Goal: Task Accomplishment & Management: Manage account settings

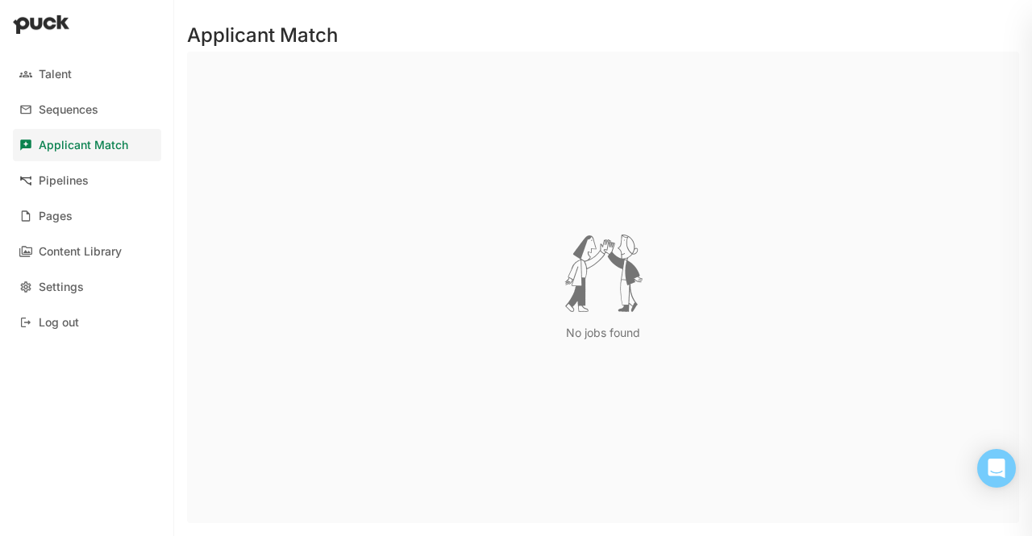
click at [63, 177] on div "Pipelines" at bounding box center [64, 181] width 50 height 14
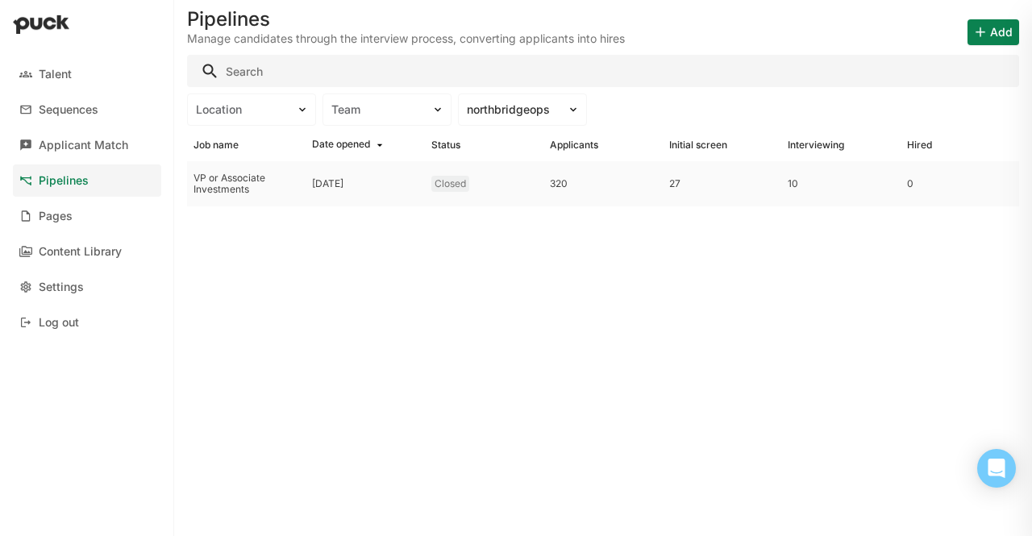
click at [269, 173] on div "VP or Associate Investments" at bounding box center [247, 184] width 106 height 23
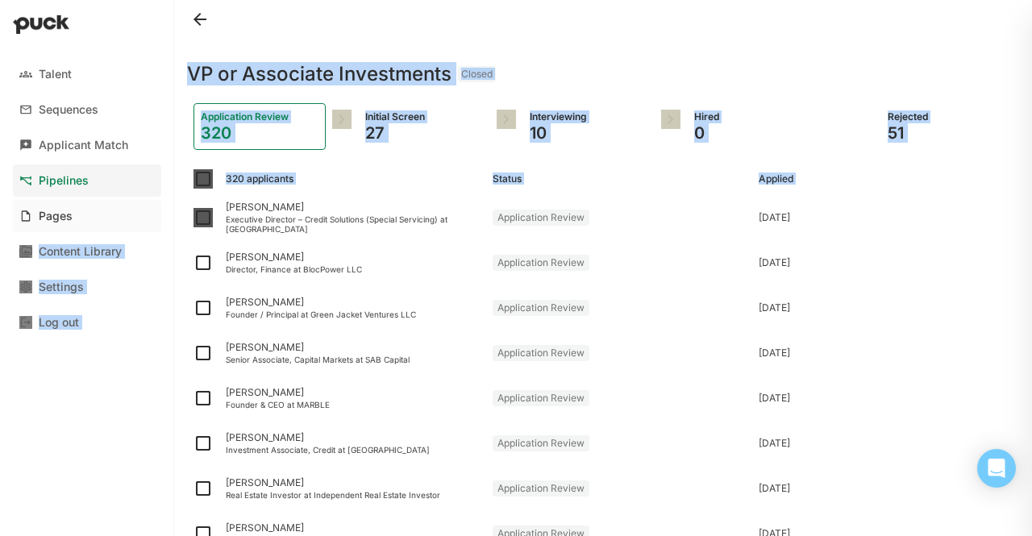
drag, startPoint x: 221, startPoint y: 225, endPoint x: 158, endPoint y: 227, distance: 62.9
click at [158, 227] on div "Talent Sequences Applicant Match Pipelines Pages Content Library Settings Log o…" at bounding box center [516, 268] width 1032 height 536
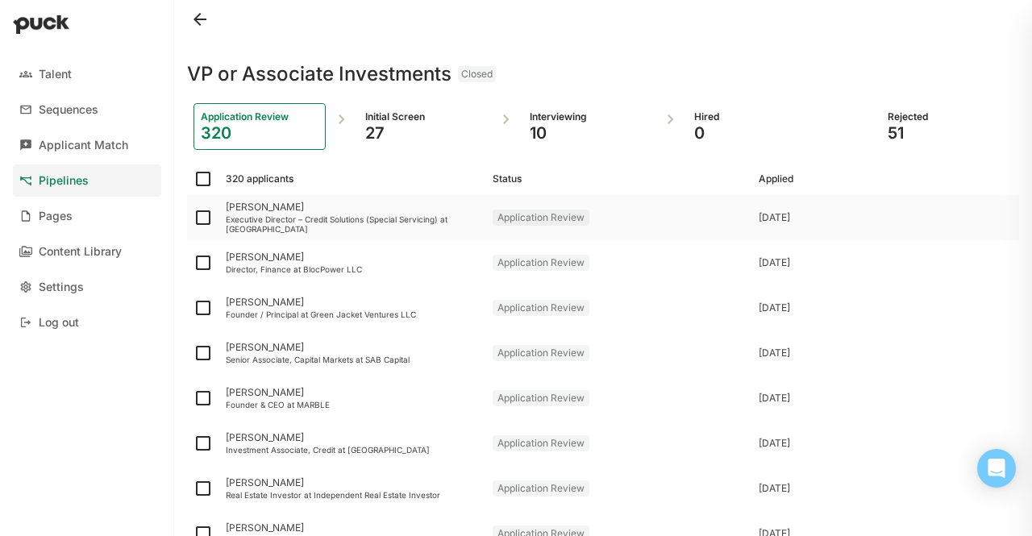
click at [232, 199] on div "[PERSON_NAME] Executive Director – Credit Solutions (Special Servicing) at [GEO…" at bounding box center [352, 217] width 267 height 45
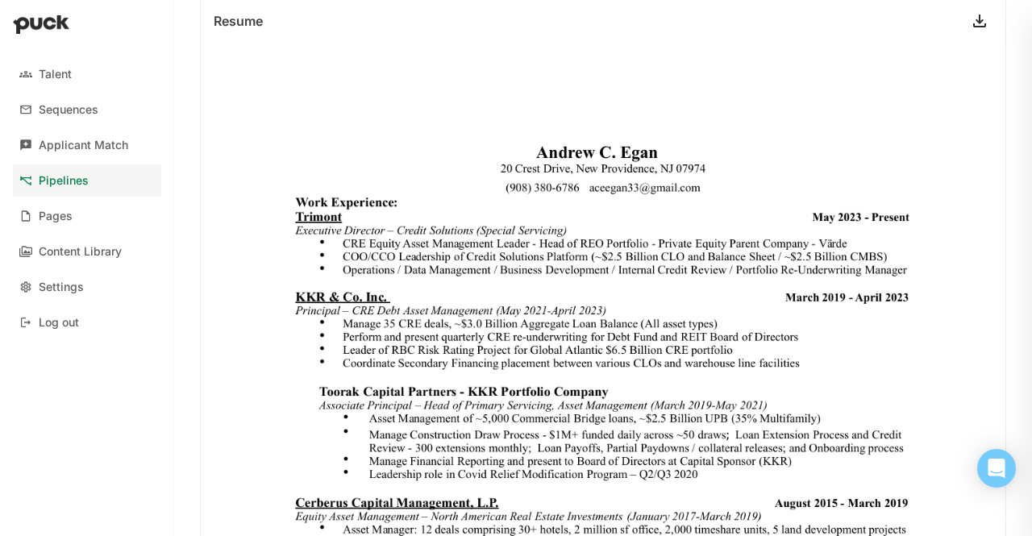
scroll to position [481, 0]
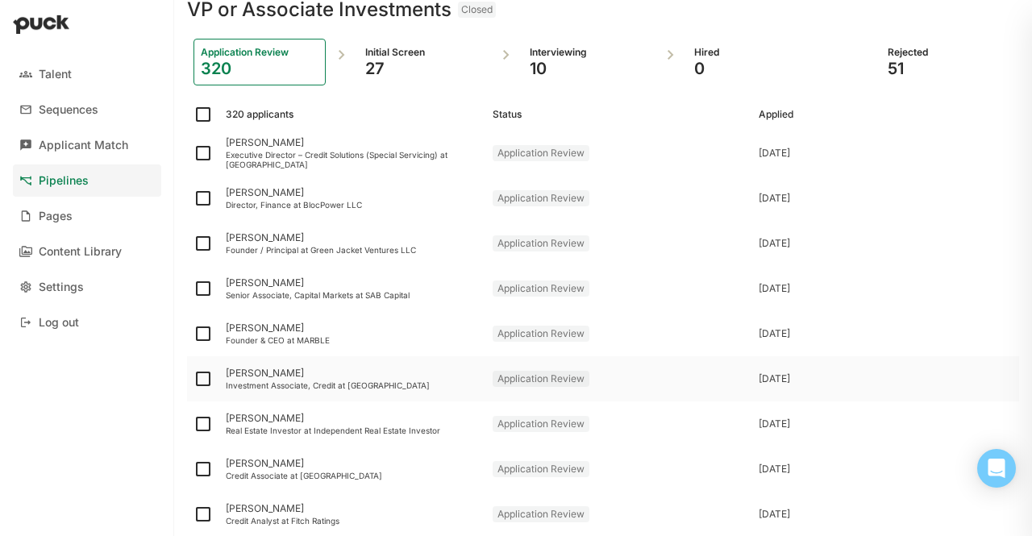
scroll to position [63, 0]
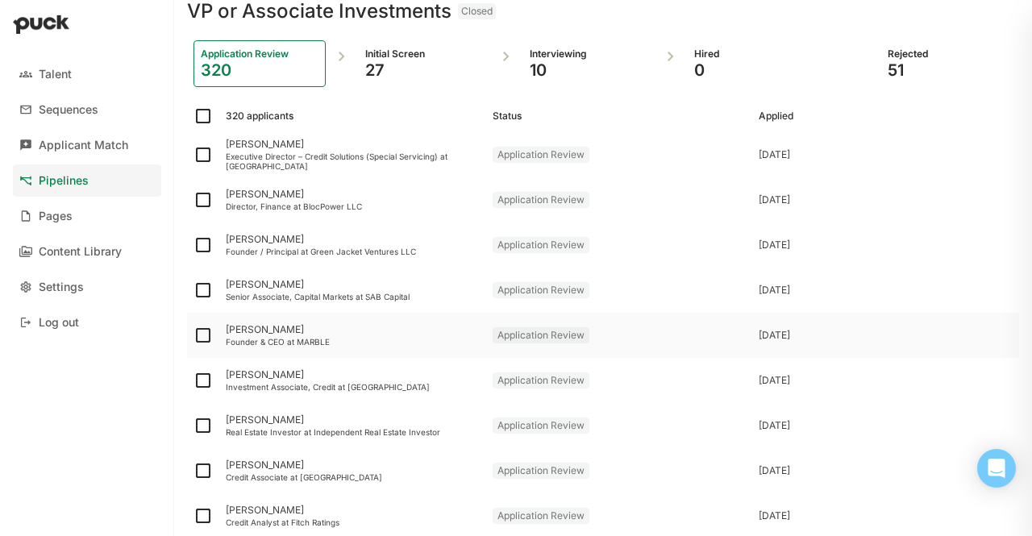
click at [302, 337] on div "Founder & CEO at MARBLE" at bounding box center [353, 342] width 254 height 10
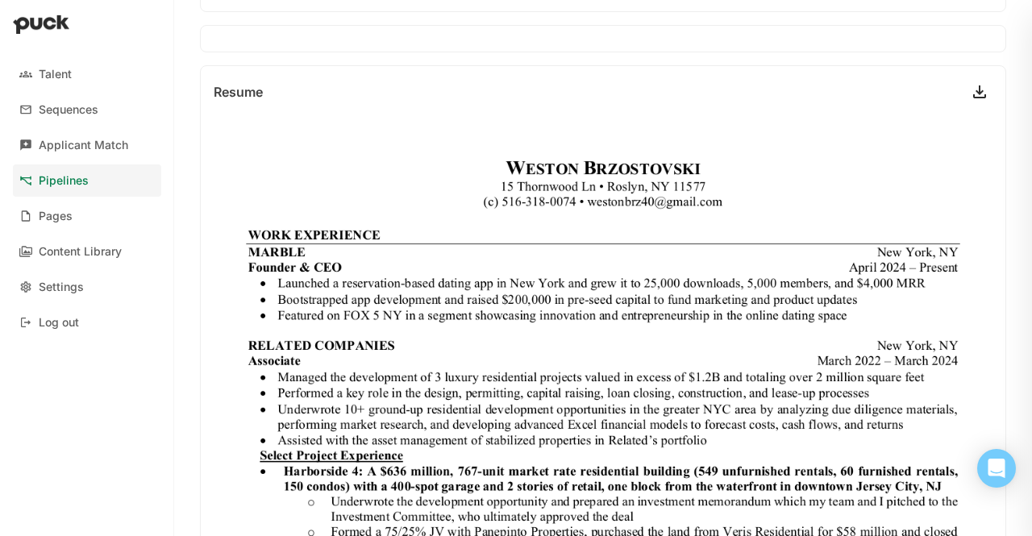
scroll to position [411, 0]
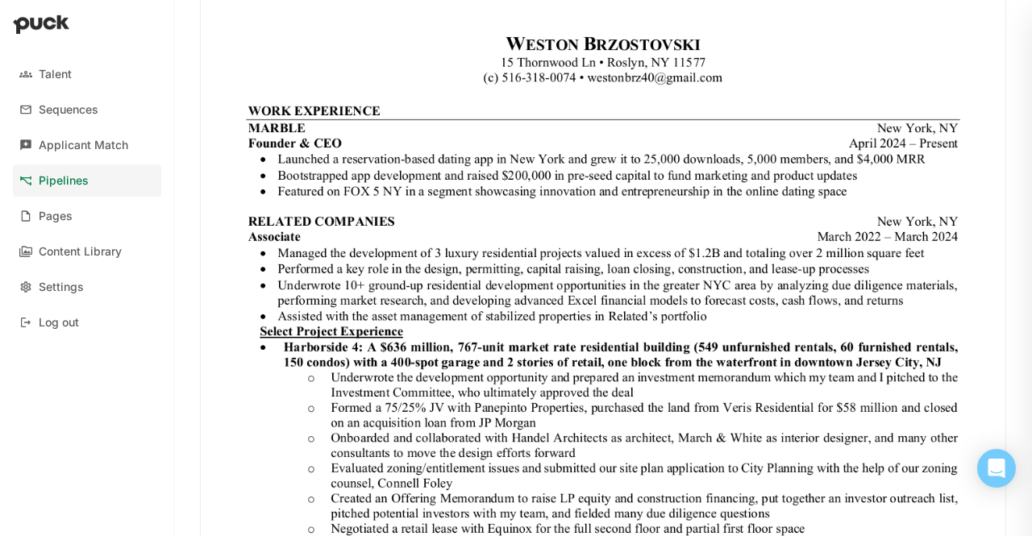
click at [250, 325] on img at bounding box center [603, 515] width 805 height 1042
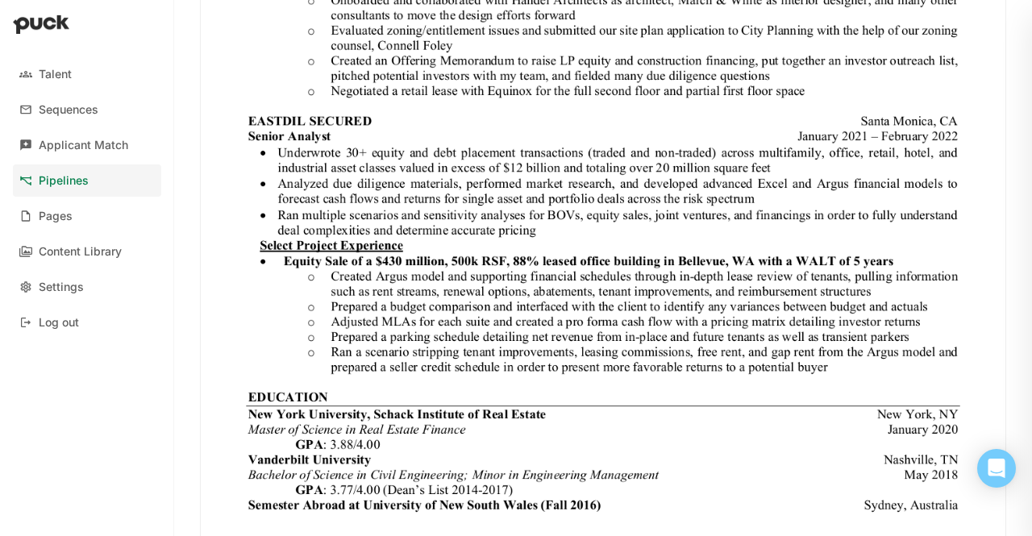
scroll to position [974, 0]
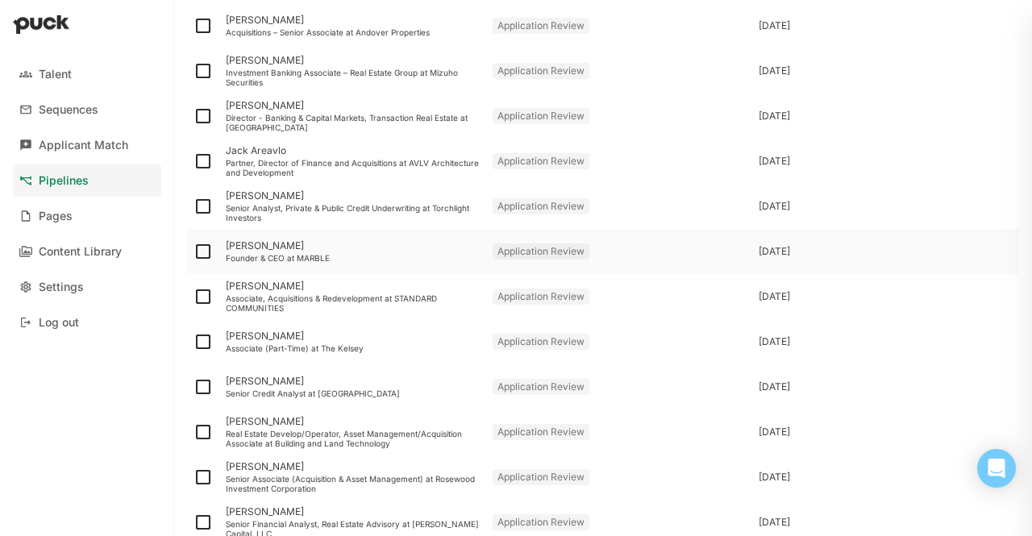
scroll to position [640, 0]
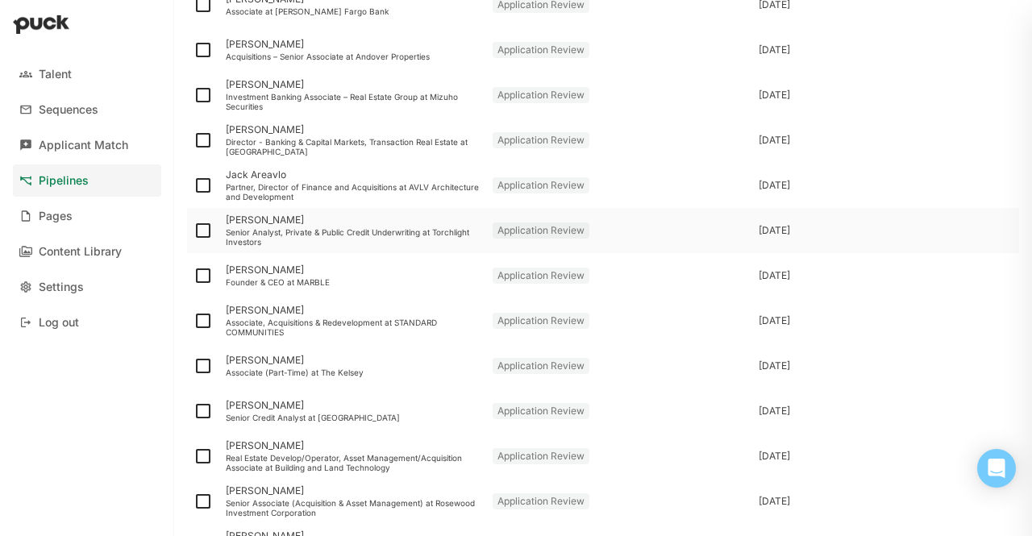
click at [245, 227] on div "Senior Analyst, Private & Public Credit Underwriting at Torchlight Investors" at bounding box center [353, 236] width 254 height 19
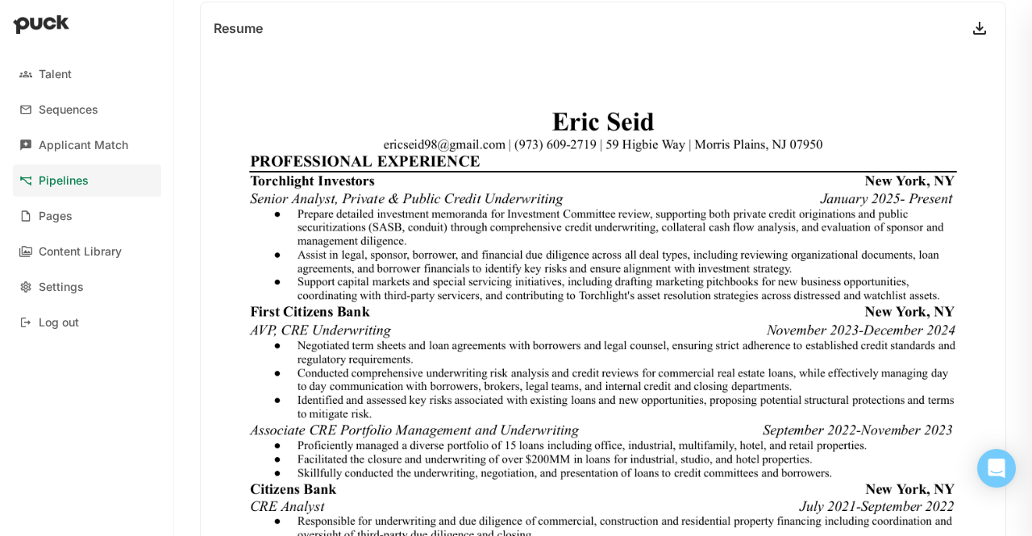
scroll to position [472, 0]
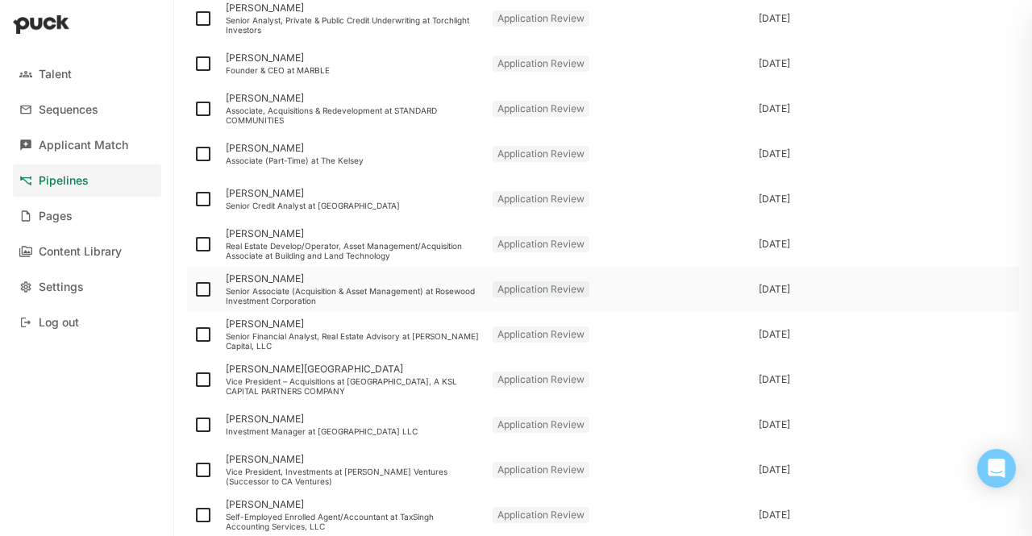
scroll to position [846, 0]
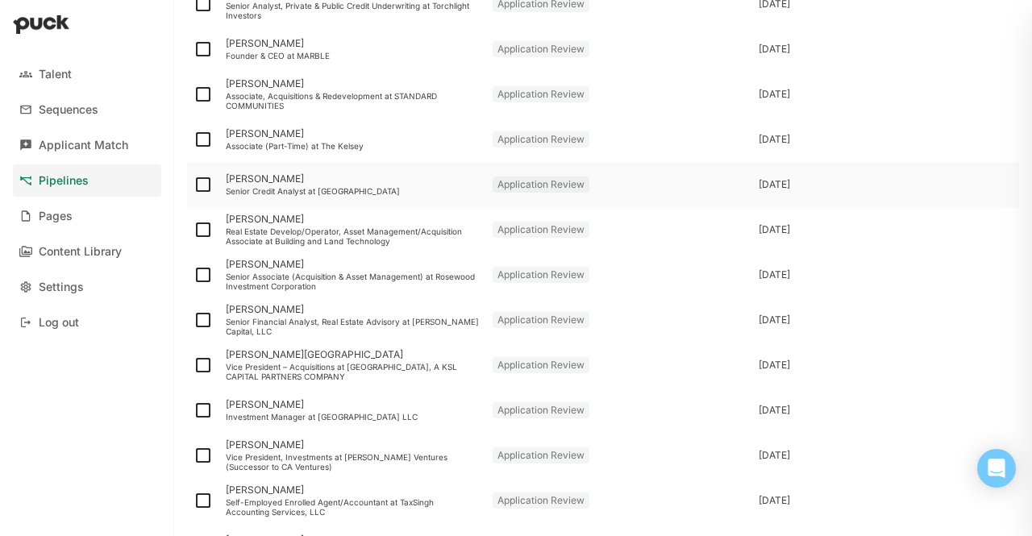
click at [254, 173] on div "[PERSON_NAME]" at bounding box center [353, 178] width 254 height 11
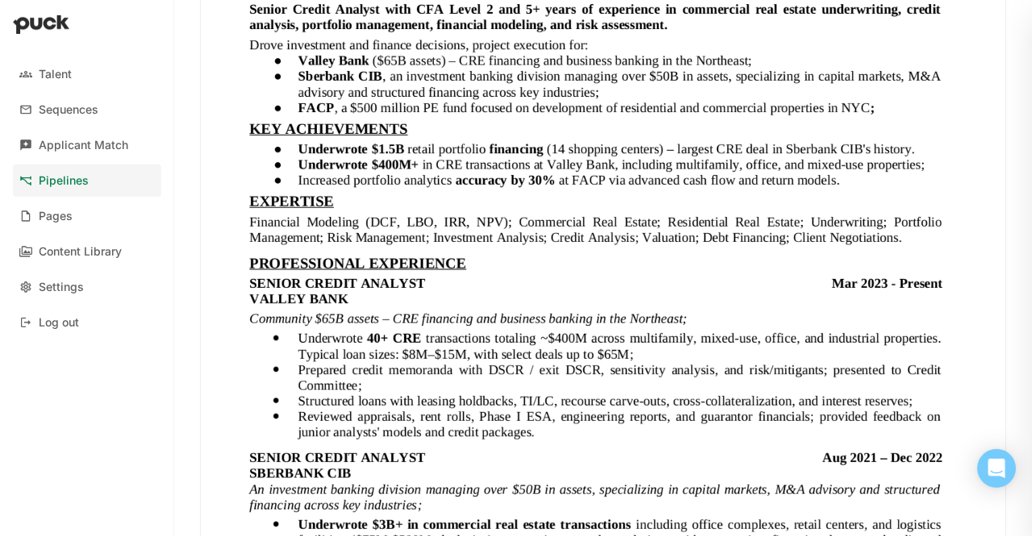
scroll to position [476, 0]
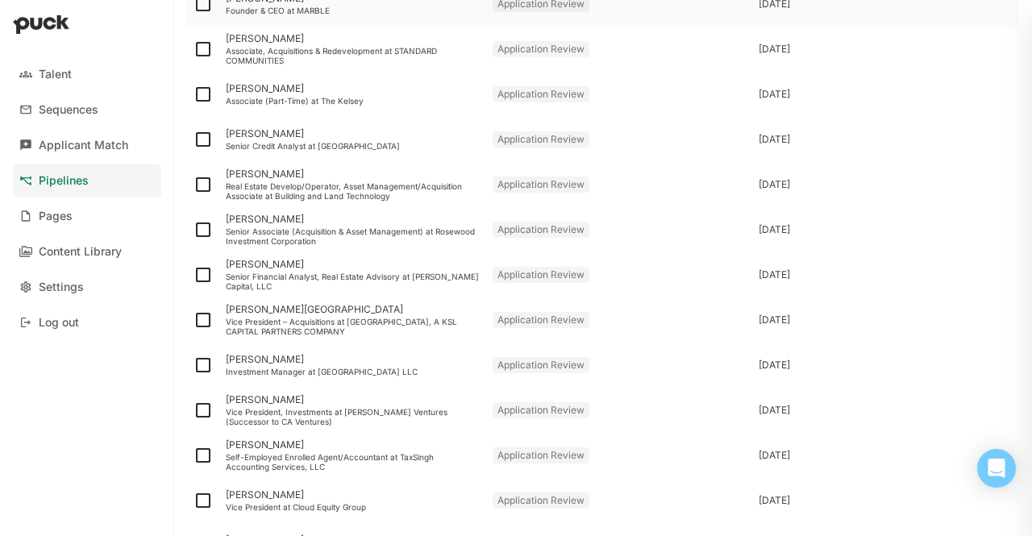
scroll to position [1012, 0]
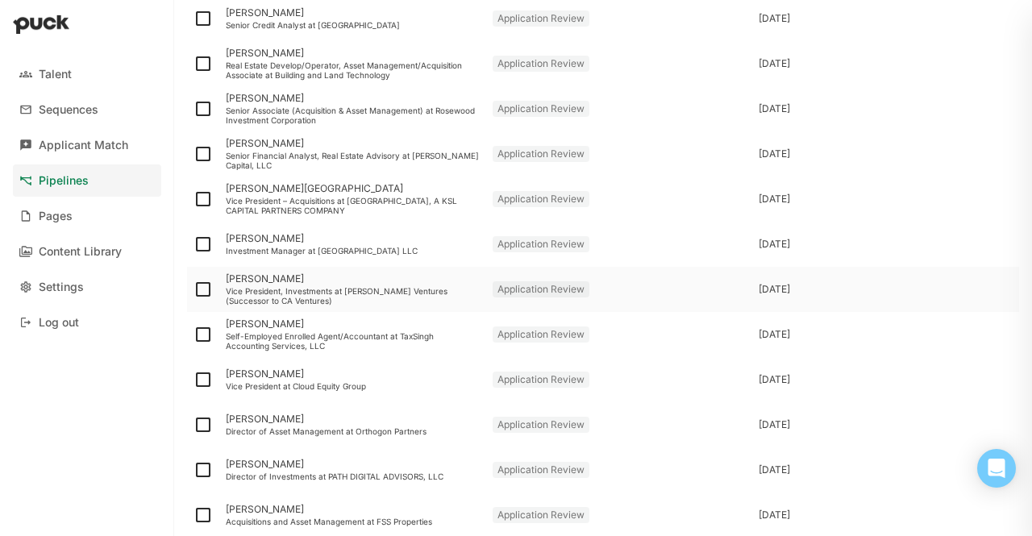
click at [262, 277] on div "[PERSON_NAME]" at bounding box center [353, 278] width 254 height 11
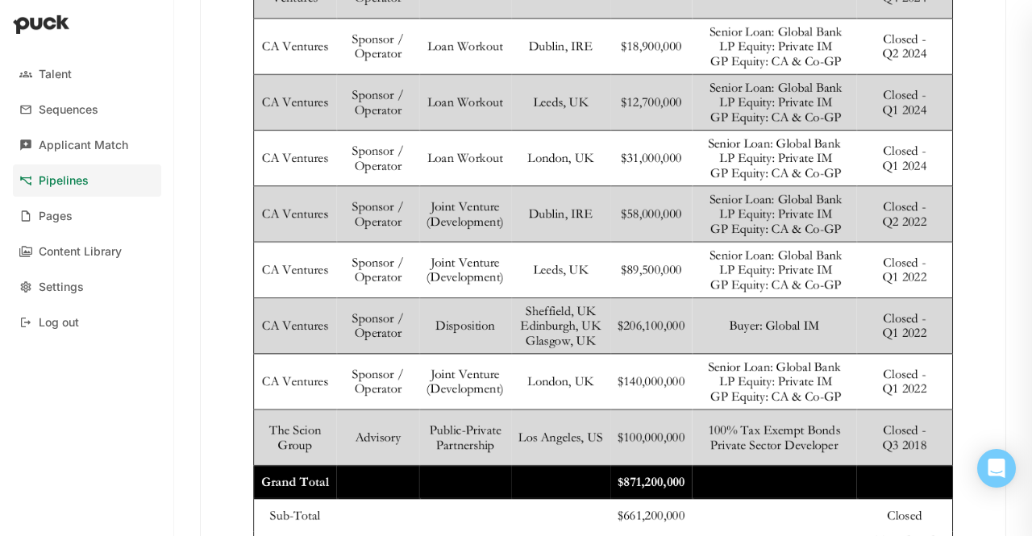
scroll to position [1925, 0]
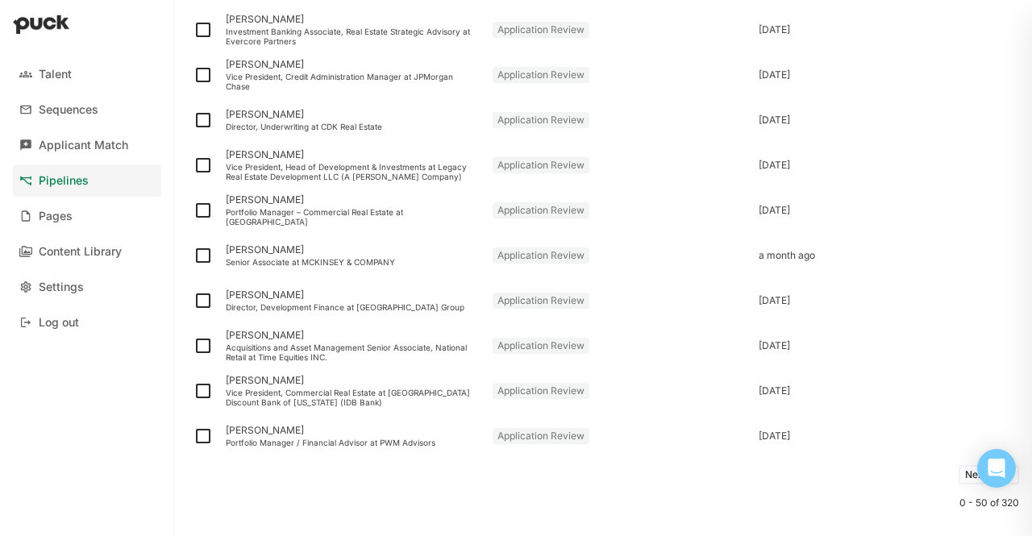
scroll to position [1995, 0]
click at [248, 378] on div "[PERSON_NAME]" at bounding box center [353, 379] width 254 height 11
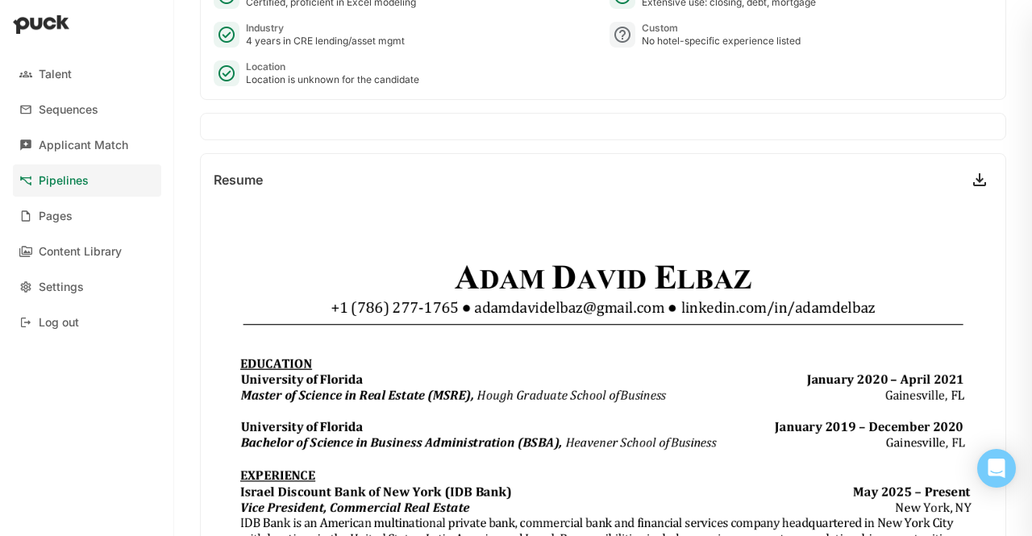
scroll to position [1, 0]
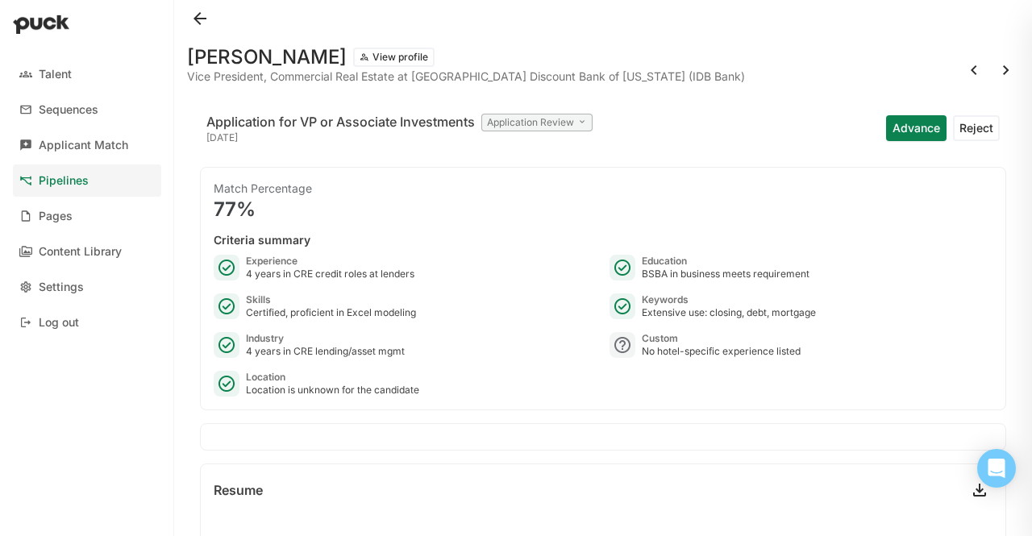
click at [353, 56] on button "View profile" at bounding box center [393, 57] width 81 height 19
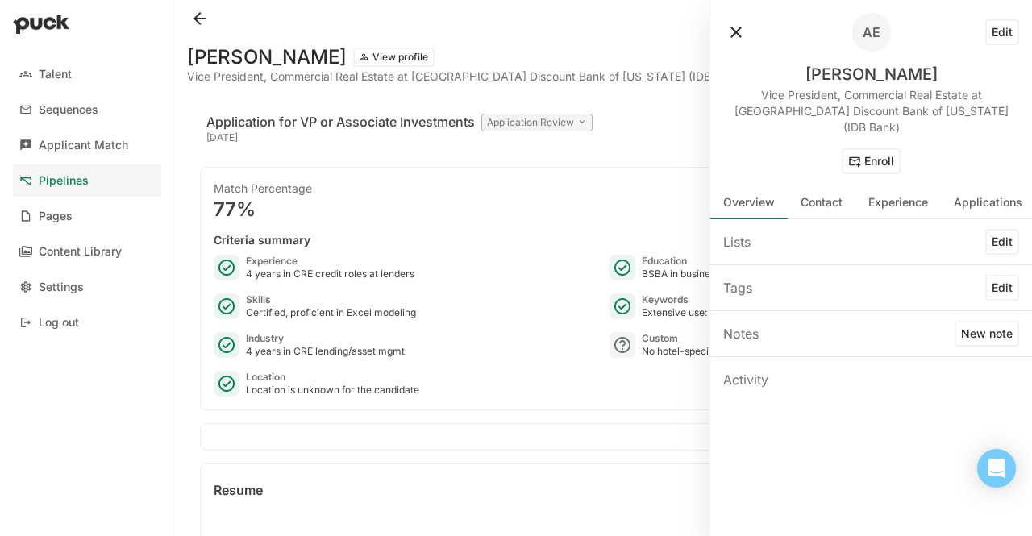
click at [719, 35] on div "AE Edit [PERSON_NAME] Vice President, Commercial Real Estate at [GEOGRAPHIC_DAT…" at bounding box center [871, 93] width 322 height 187
click at [734, 29] on button at bounding box center [736, 32] width 26 height 26
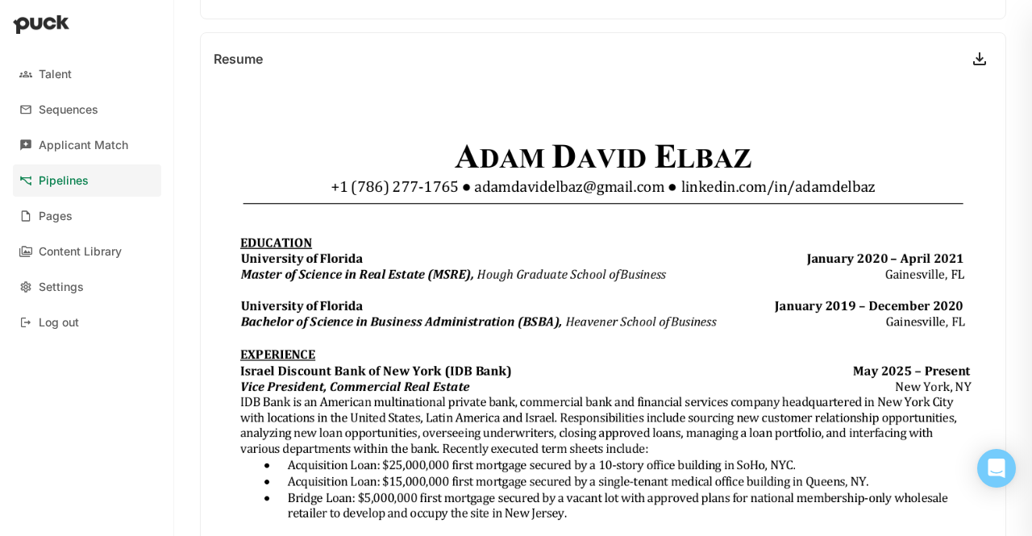
scroll to position [431, 0]
click at [967, 56] on link at bounding box center [980, 60] width 26 height 26
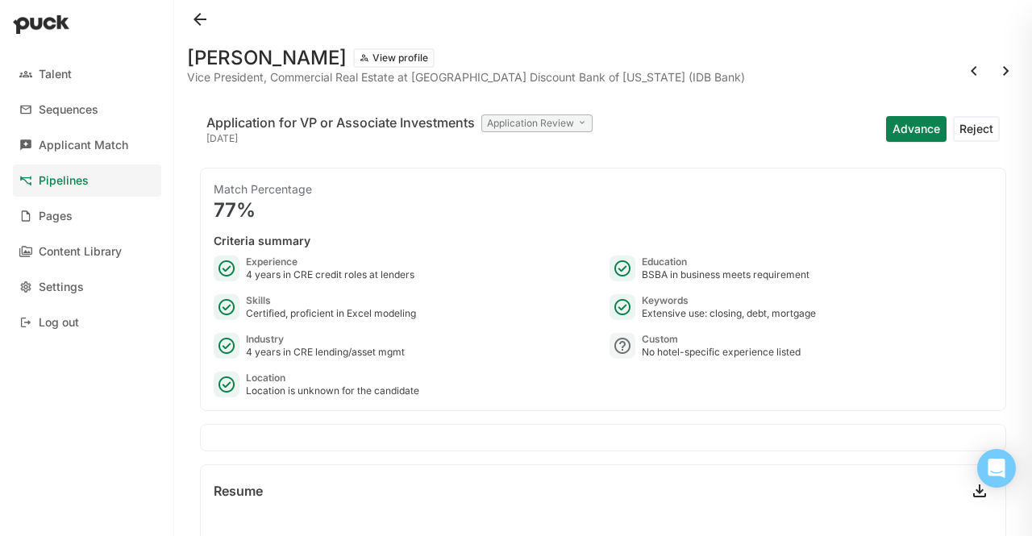
click at [901, 123] on button "Advance" at bounding box center [916, 129] width 60 height 26
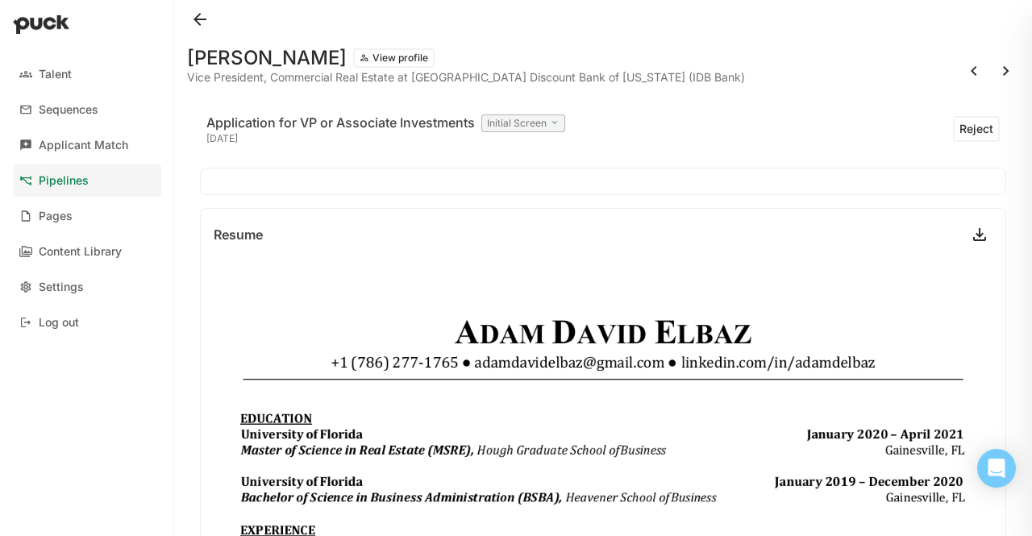
click at [81, 190] on link "Pipelines" at bounding box center [87, 180] width 148 height 32
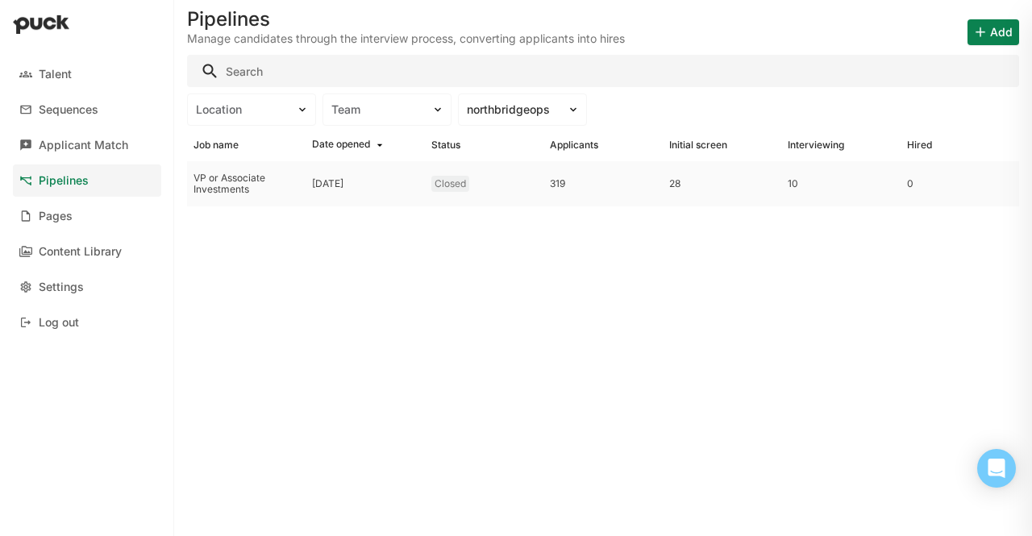
click at [673, 181] on div "28" at bounding box center [722, 183] width 106 height 11
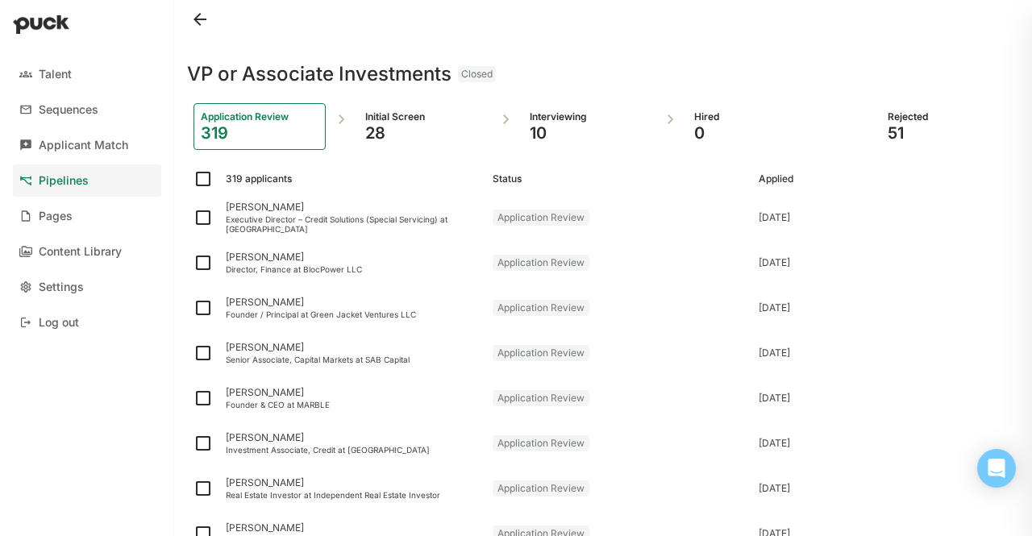
click at [368, 148] on div "Initial Screen 28" at bounding box center [424, 126] width 132 height 47
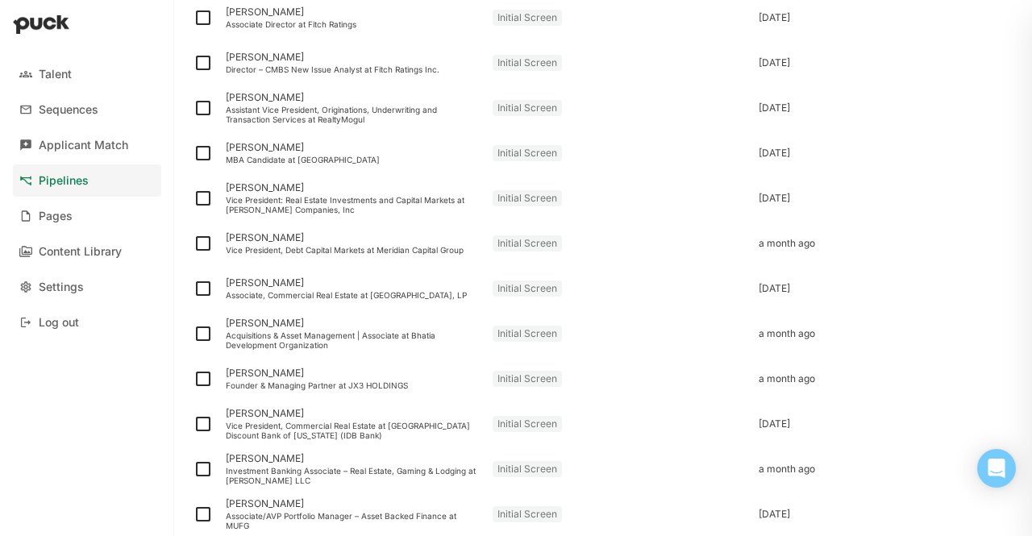
scroll to position [1008, 0]
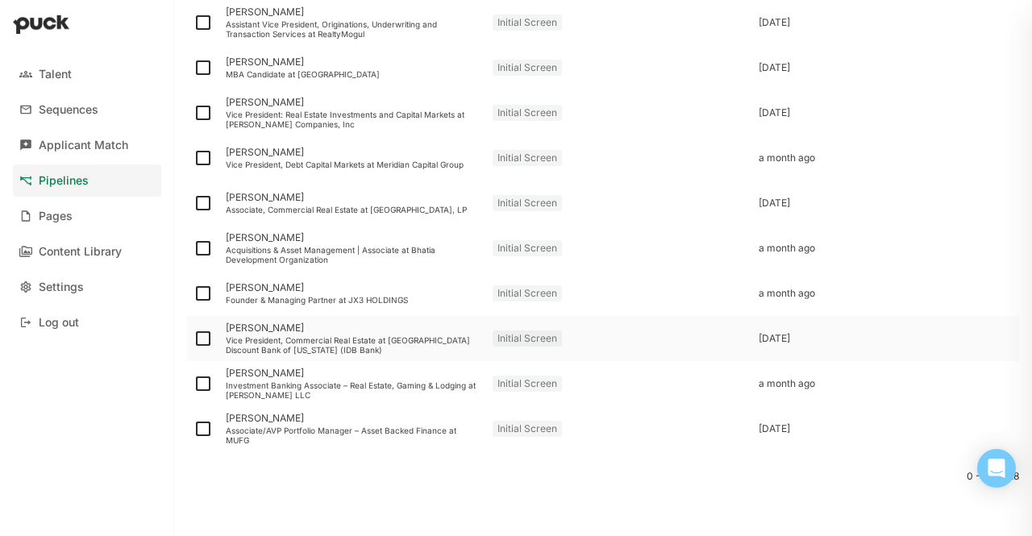
click at [210, 336] on img at bounding box center [203, 338] width 19 height 19
click at [194, 339] on input "checkbox" at bounding box center [193, 339] width 1 height 1
checkbox input "true"
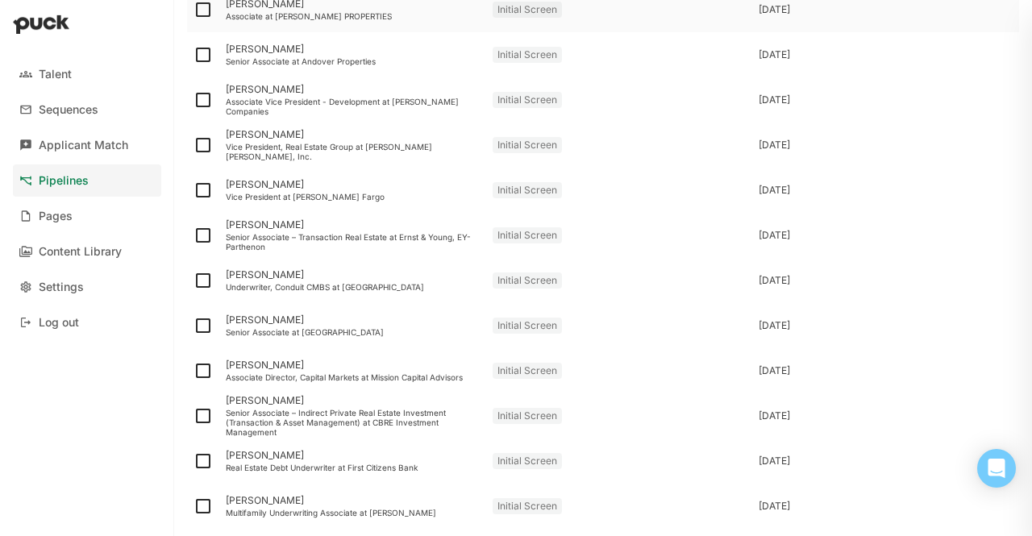
scroll to position [0, 0]
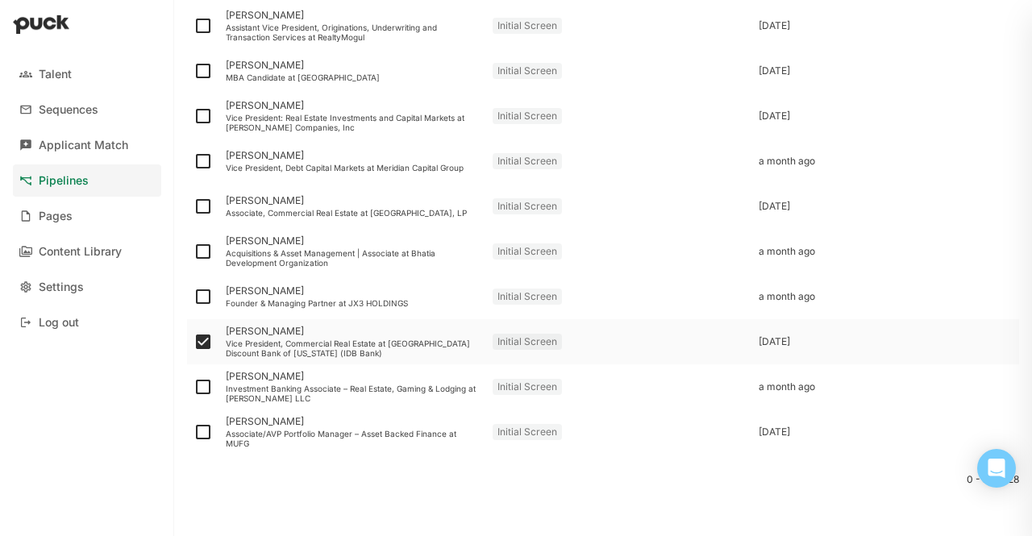
click at [279, 341] on div "Vice President, Commercial Real Estate at [GEOGRAPHIC_DATA] Discount Bank of [U…" at bounding box center [353, 348] width 254 height 19
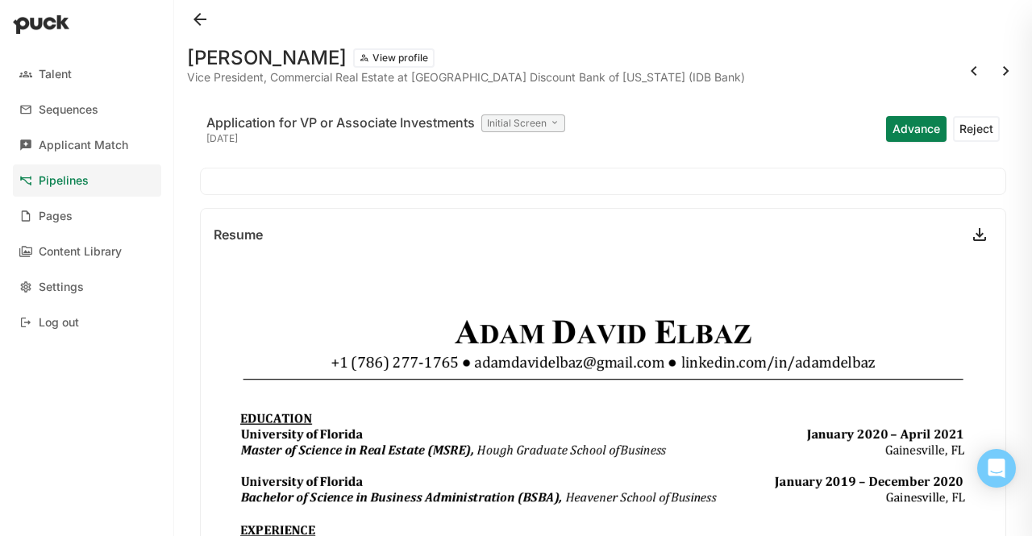
click at [919, 119] on button "Advance" at bounding box center [916, 129] width 60 height 26
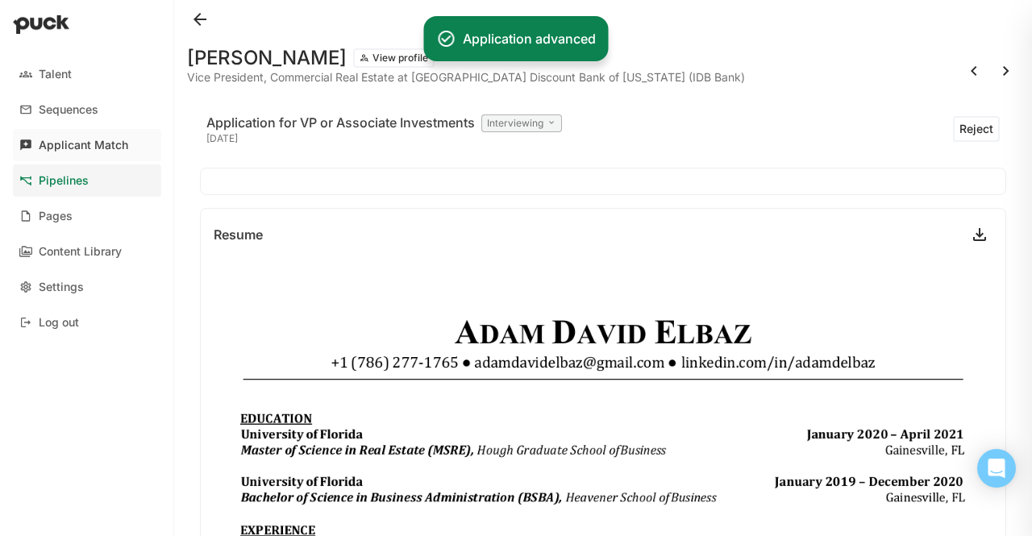
click at [73, 134] on link "Applicant Match" at bounding box center [87, 145] width 148 height 32
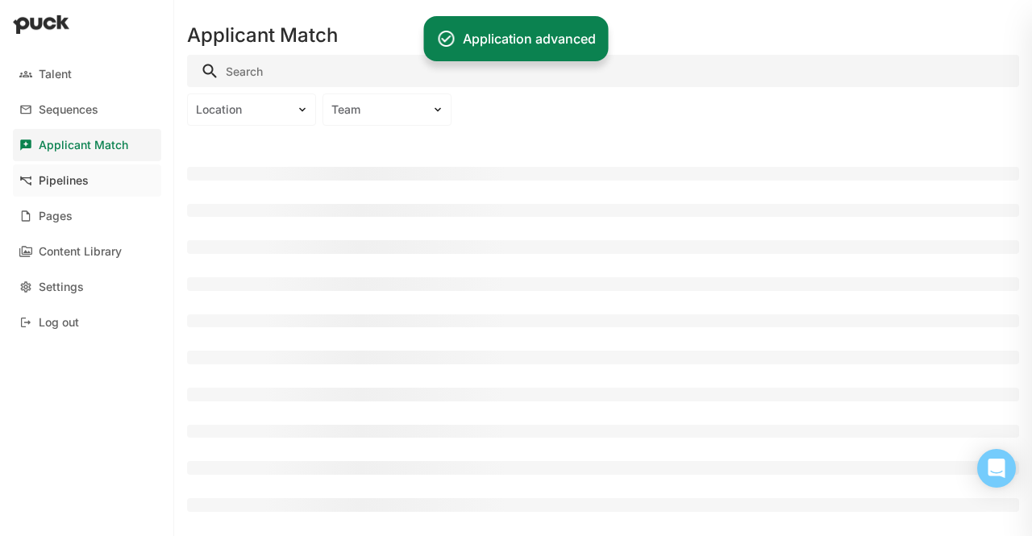
click at [71, 186] on div "Pipelines" at bounding box center [64, 181] width 50 height 14
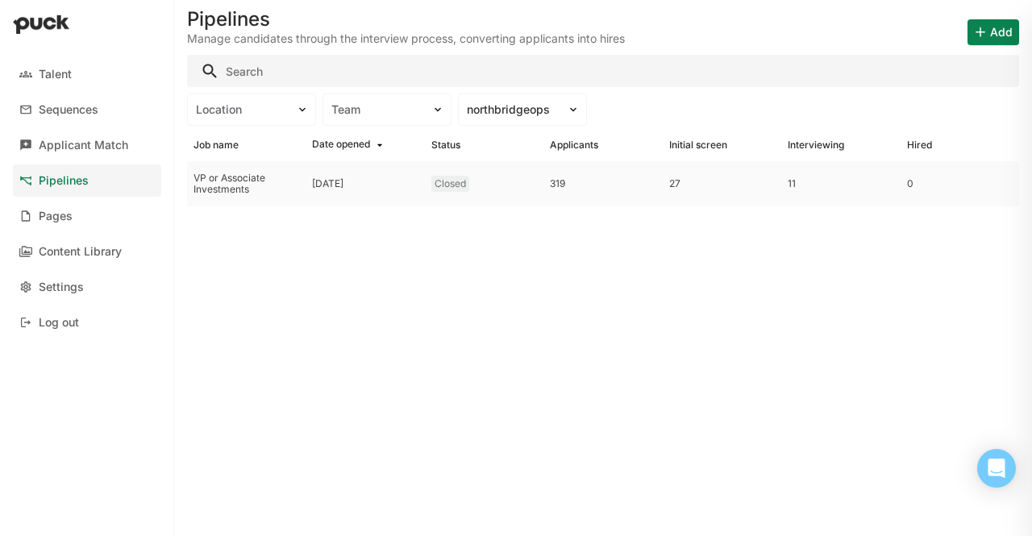
click at [224, 198] on div "VP or Associate Investments" at bounding box center [246, 183] width 119 height 45
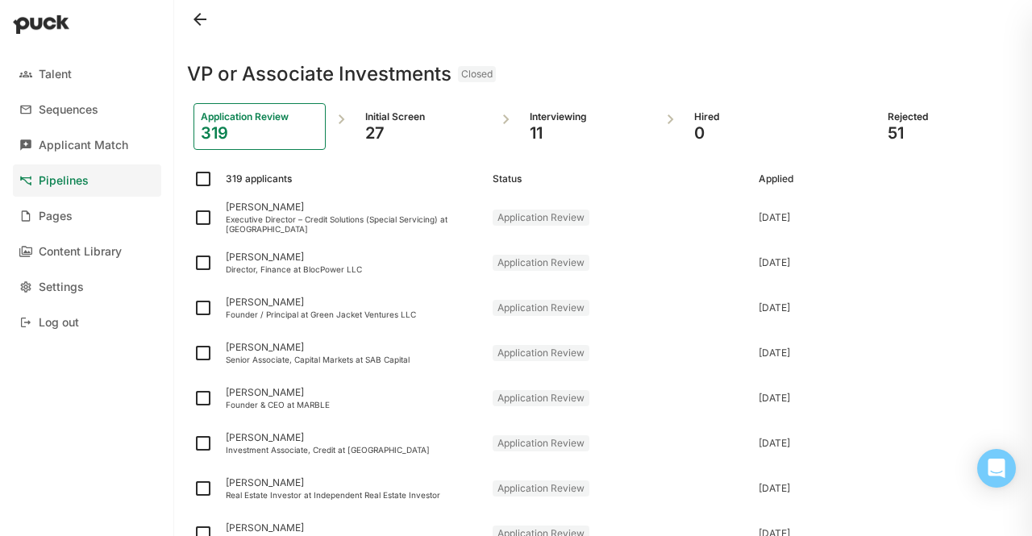
click at [539, 126] on div "11" at bounding box center [589, 132] width 118 height 19
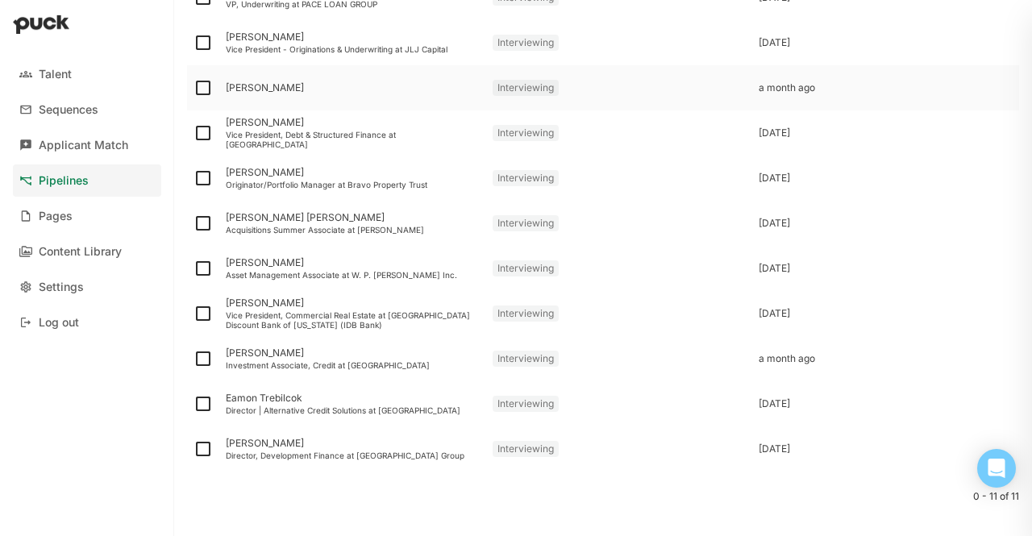
scroll to position [240, 0]
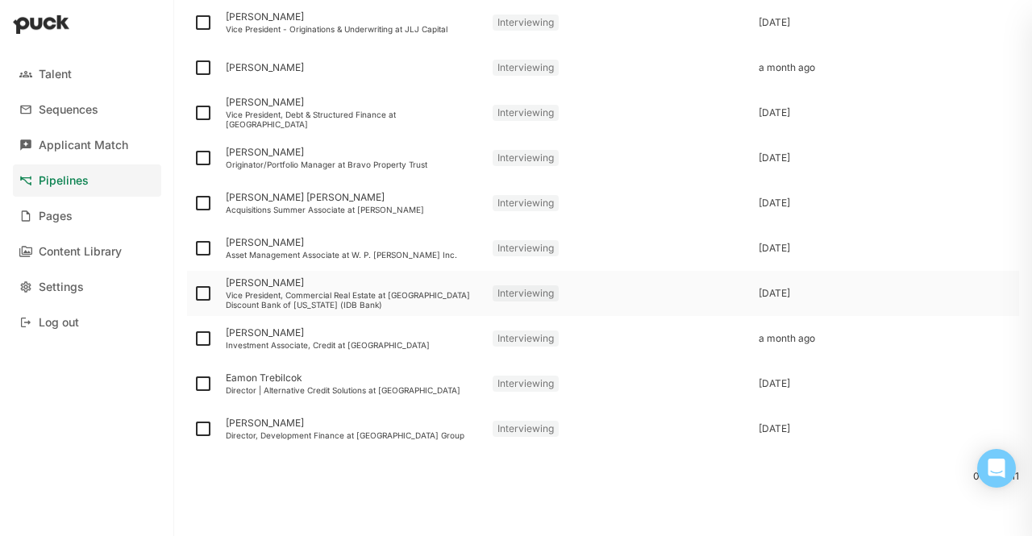
click at [235, 286] on div "[PERSON_NAME]" at bounding box center [353, 282] width 254 height 11
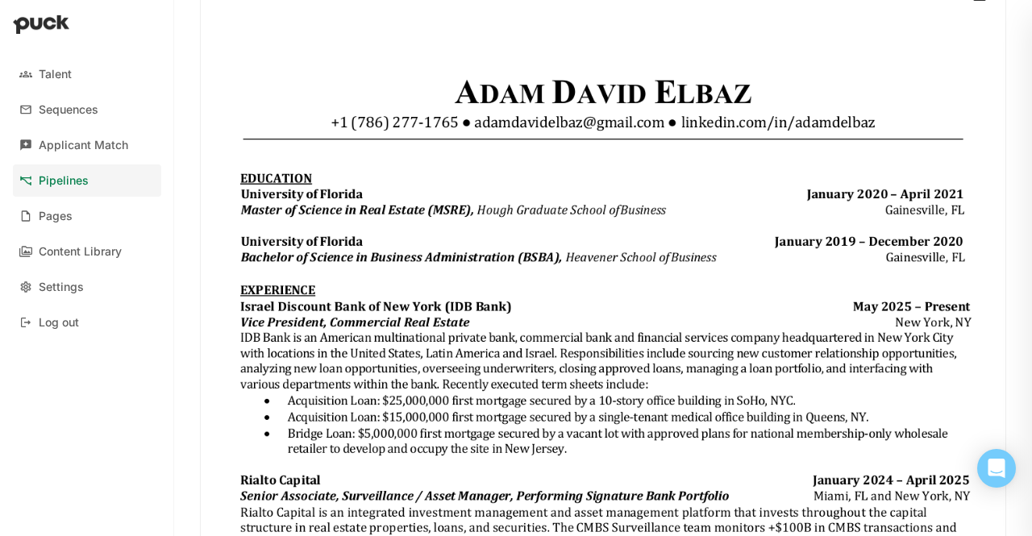
click at [493, 114] on img at bounding box center [603, 541] width 805 height 1042
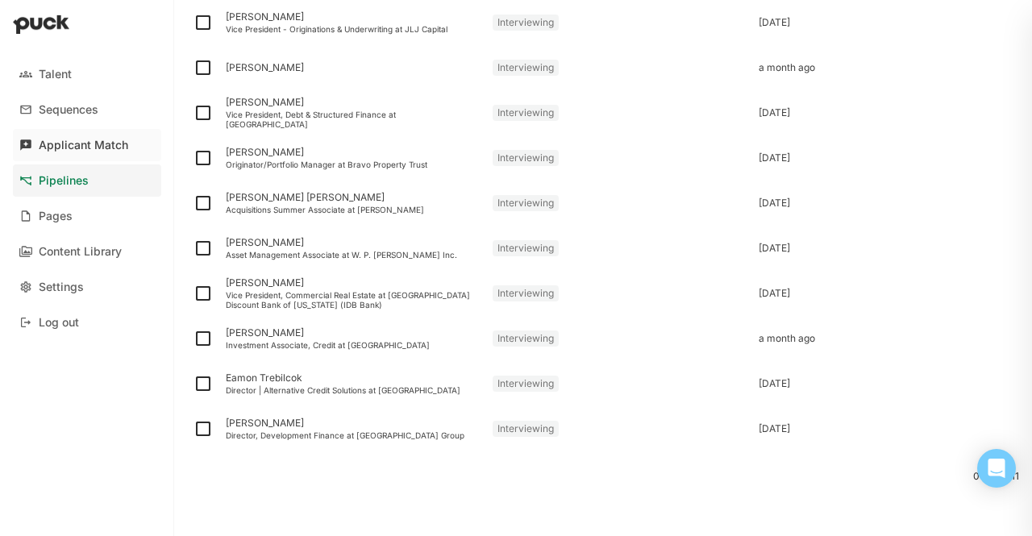
click at [81, 144] on div "Applicant Match" at bounding box center [83, 146] width 89 height 14
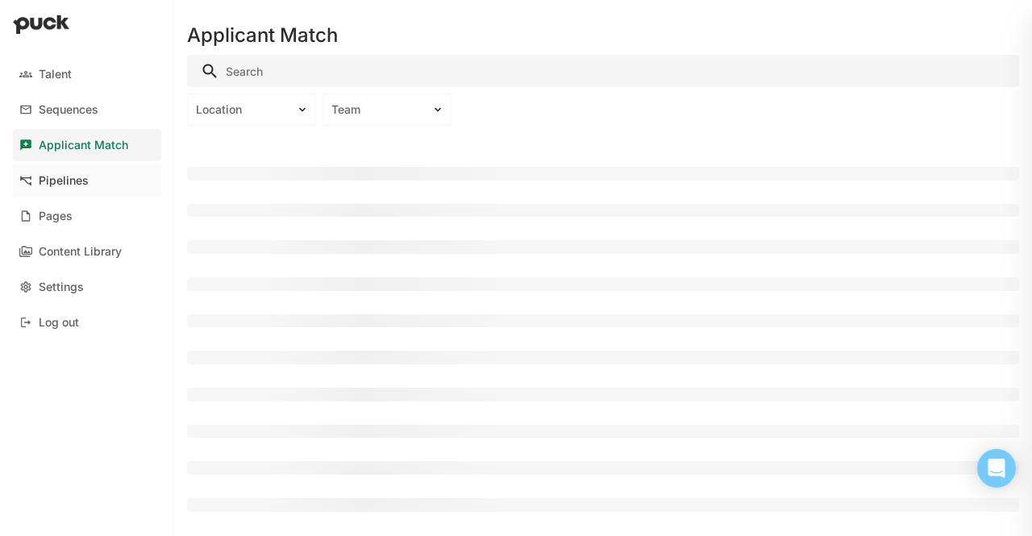
click at [73, 182] on div "Pipelines" at bounding box center [64, 181] width 50 height 14
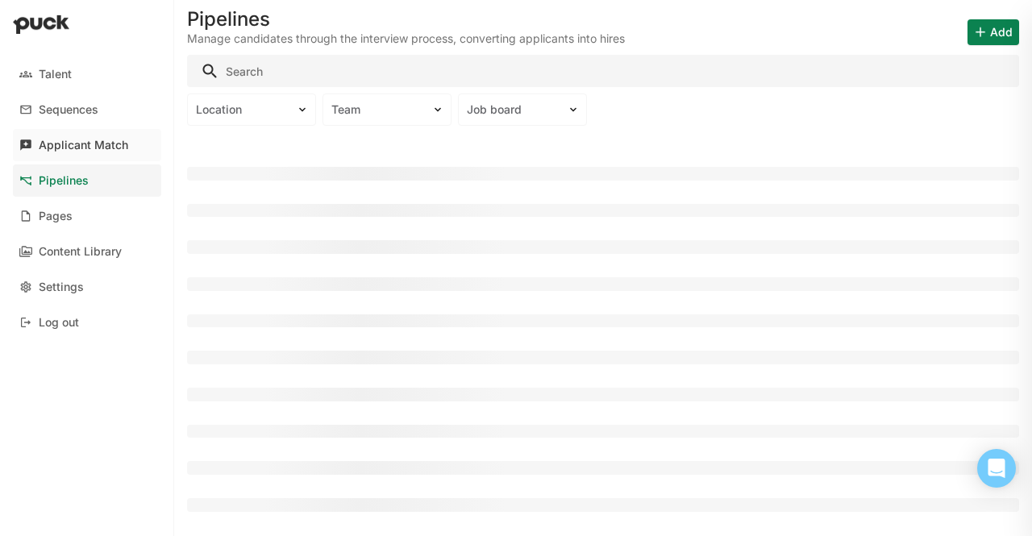
click at [77, 152] on link "Applicant Match" at bounding box center [87, 145] width 148 height 32
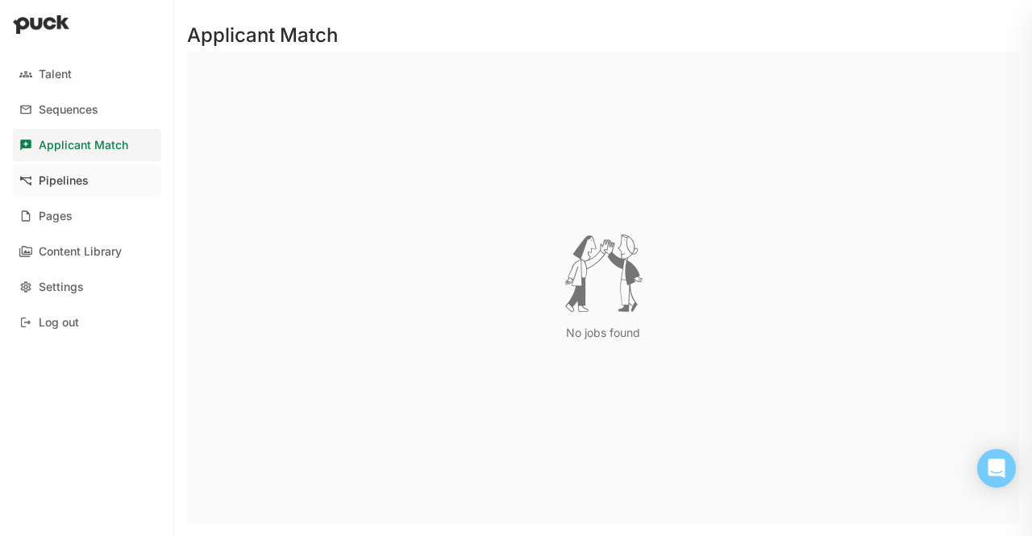
click at [84, 172] on link "Pipelines" at bounding box center [87, 180] width 148 height 32
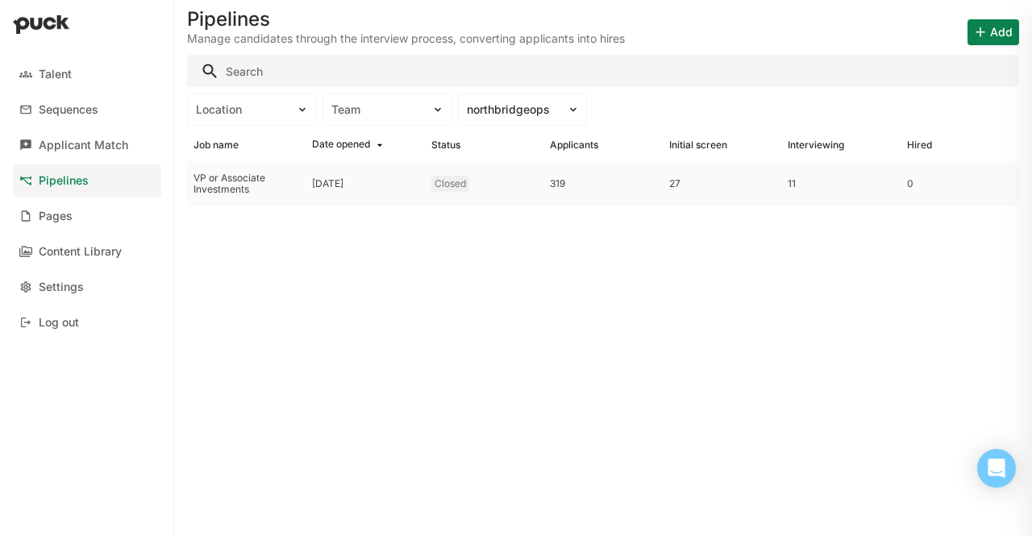
click at [221, 184] on div "VP or Associate Investments" at bounding box center [247, 184] width 106 height 23
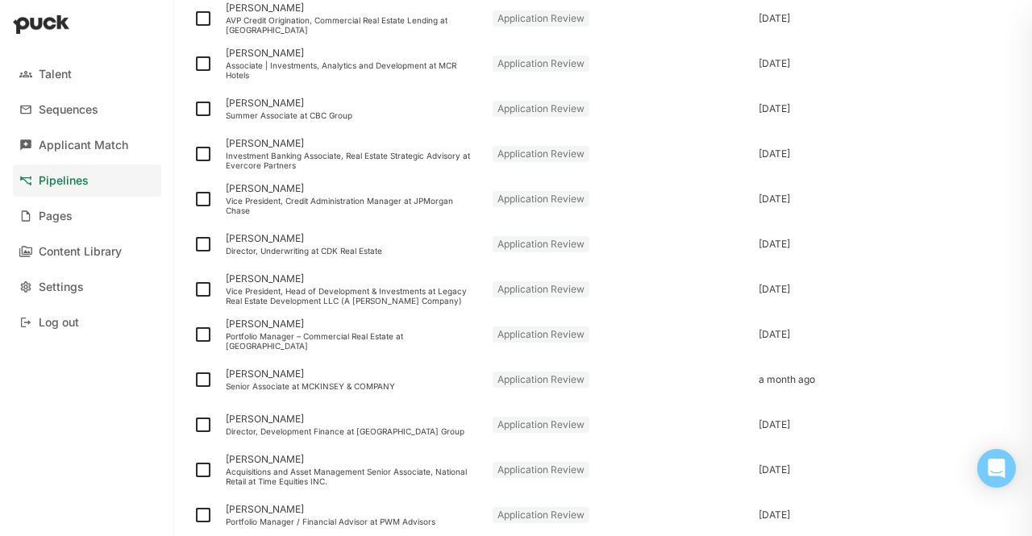
scroll to position [2021, 0]
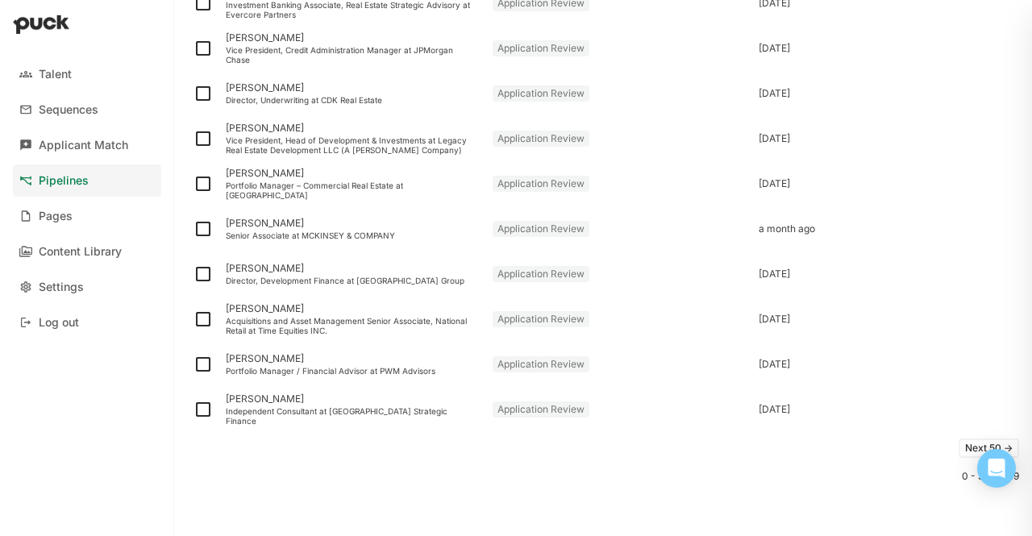
click at [959, 446] on button "Next 50 ->" at bounding box center [989, 448] width 60 height 19
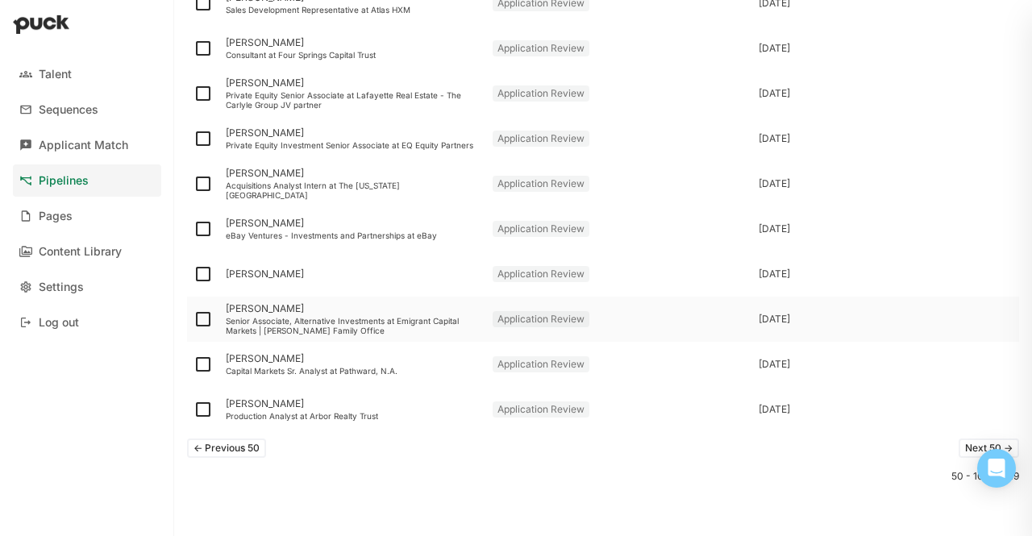
drag, startPoint x: 967, startPoint y: 442, endPoint x: 843, endPoint y: 306, distance: 184.3
click at [273, 260] on div "[PERSON_NAME]" at bounding box center [352, 274] width 267 height 45
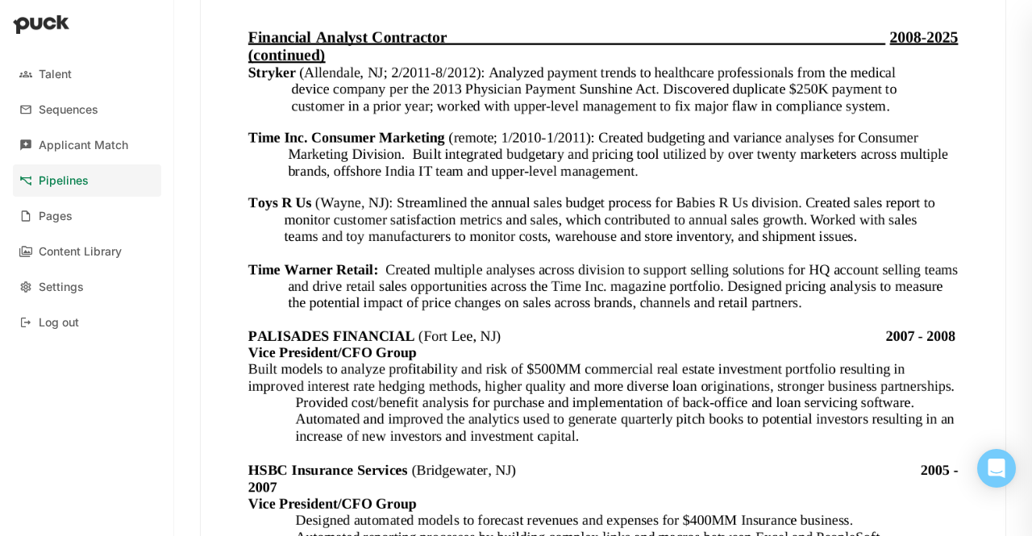
scroll to position [1788, 0]
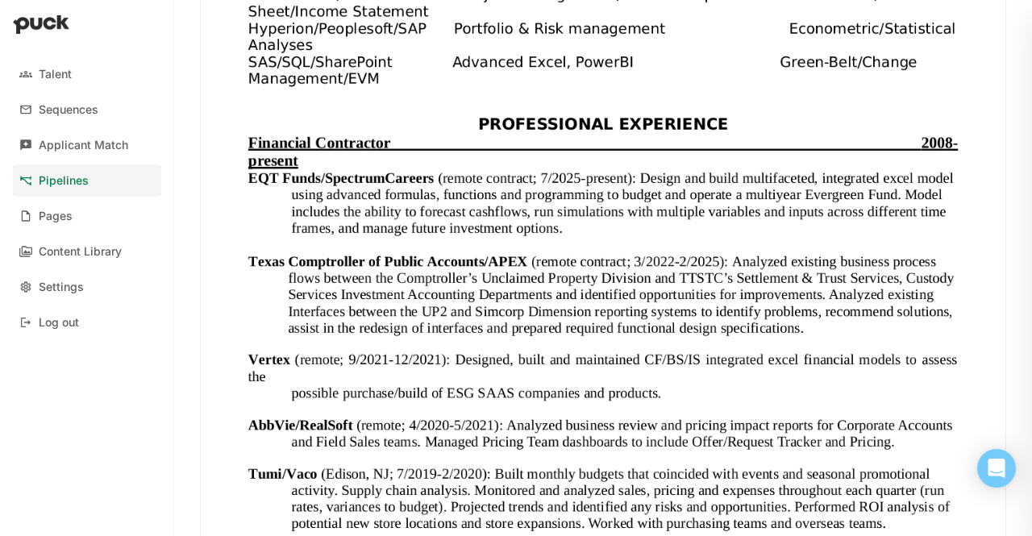
scroll to position [826, 0]
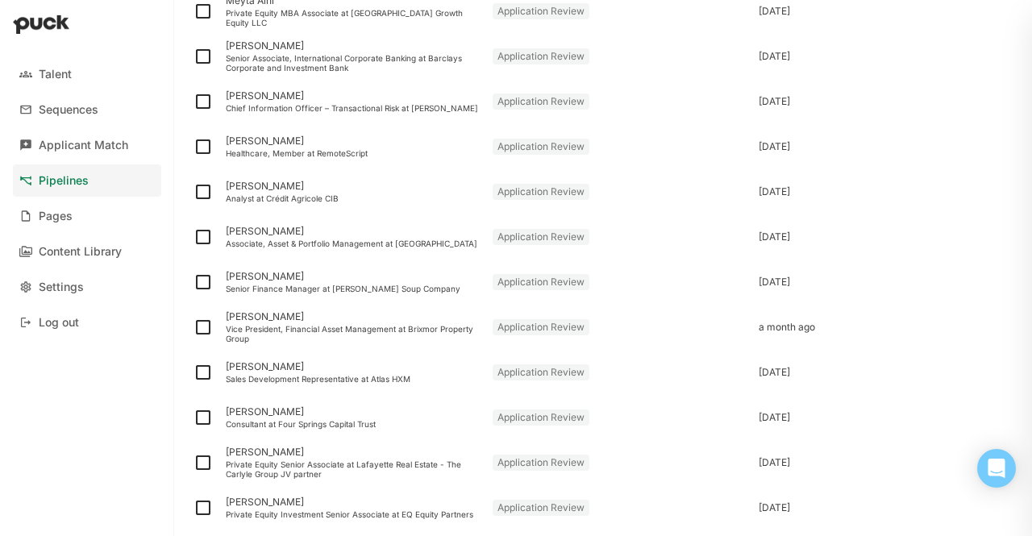
scroll to position [2021, 0]
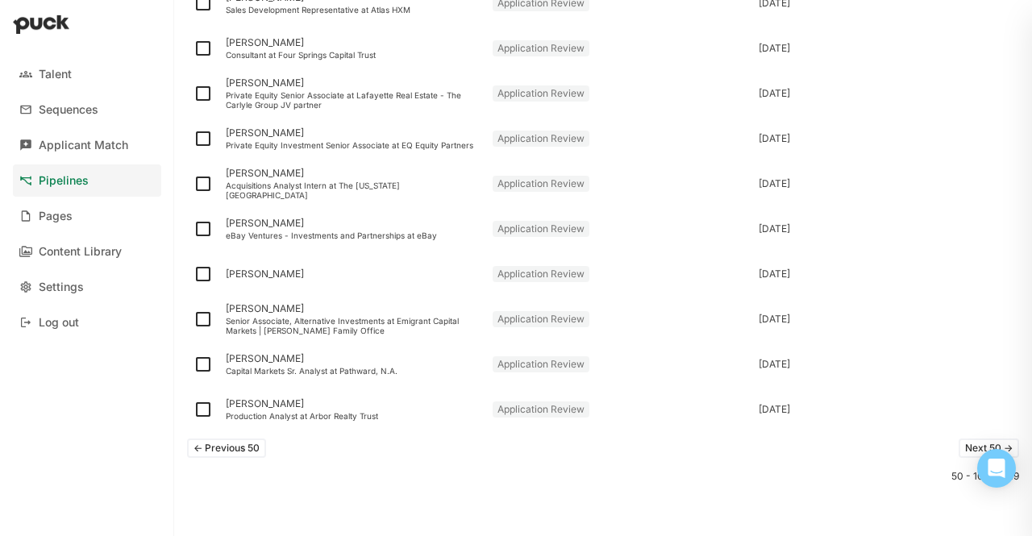
click at [959, 446] on button "Next 50 ->" at bounding box center [989, 448] width 60 height 19
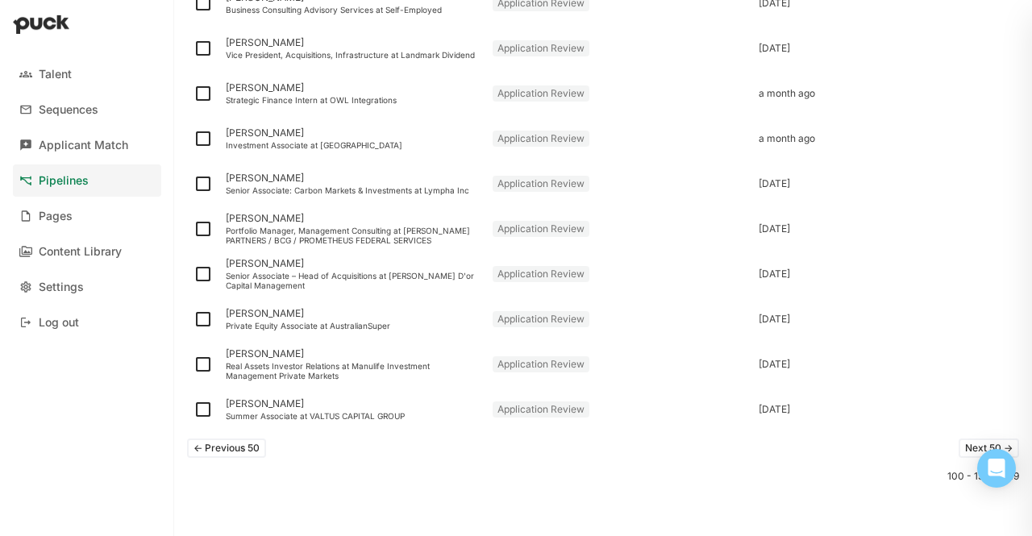
scroll to position [2019, 0]
click at [959, 454] on button "Next 50 ->" at bounding box center [989, 449] width 60 height 19
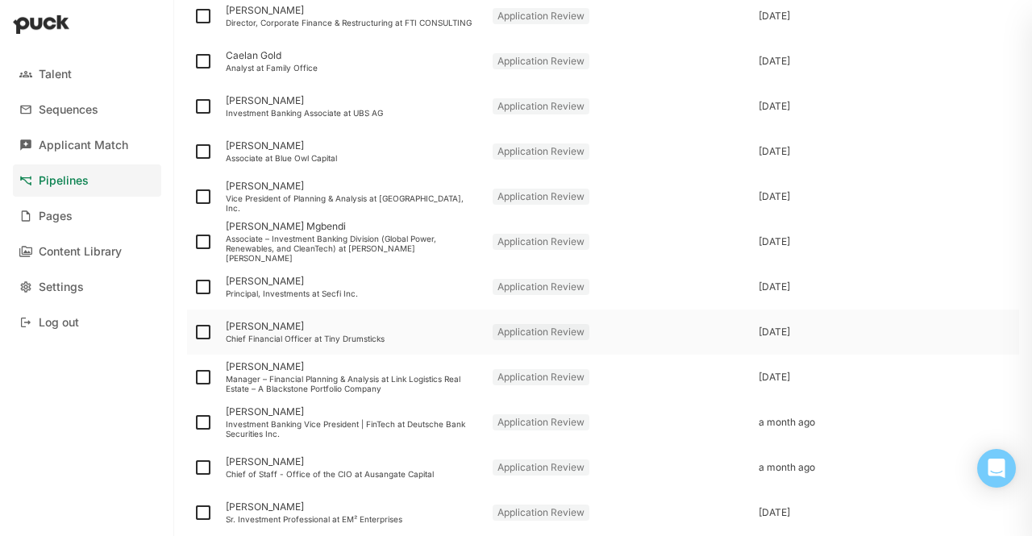
scroll to position [1916, 0]
click at [271, 148] on div "[PERSON_NAME]" at bounding box center [353, 147] width 254 height 11
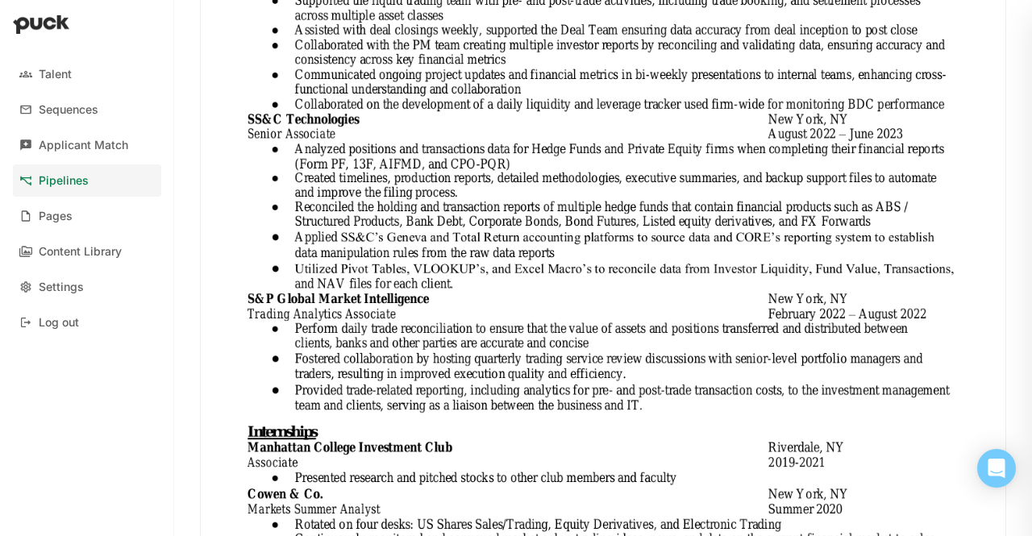
scroll to position [701, 0]
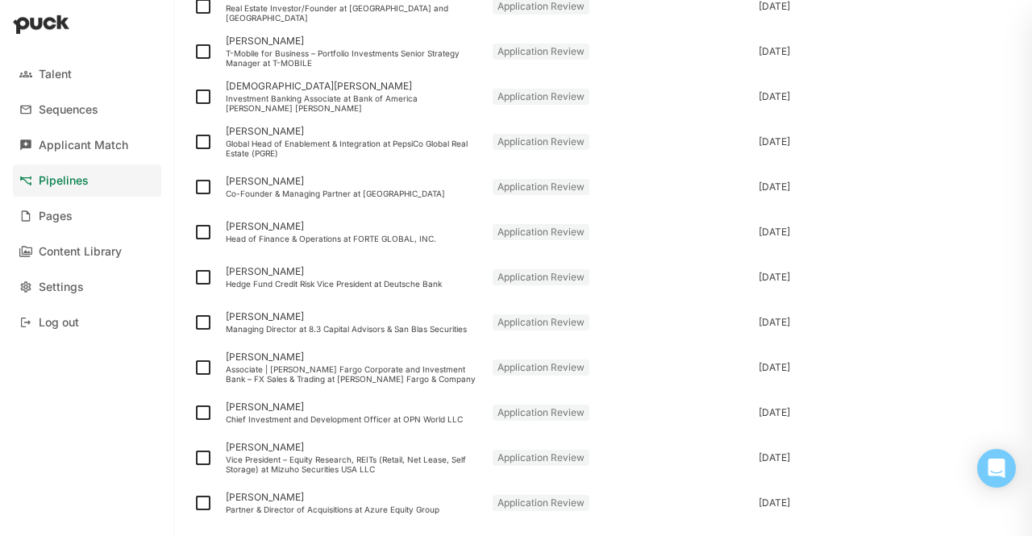
scroll to position [706, 0]
click at [289, 323] on div "[PERSON_NAME]" at bounding box center [353, 318] width 254 height 11
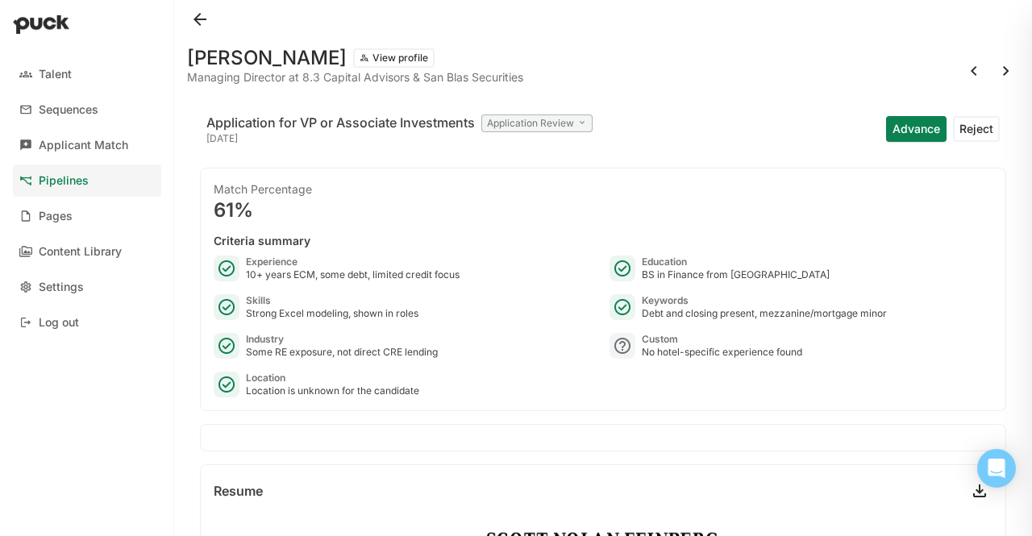
click at [218, 29] on div at bounding box center [603, 19] width 832 height 39
click at [210, 23] on button at bounding box center [200, 19] width 26 height 26
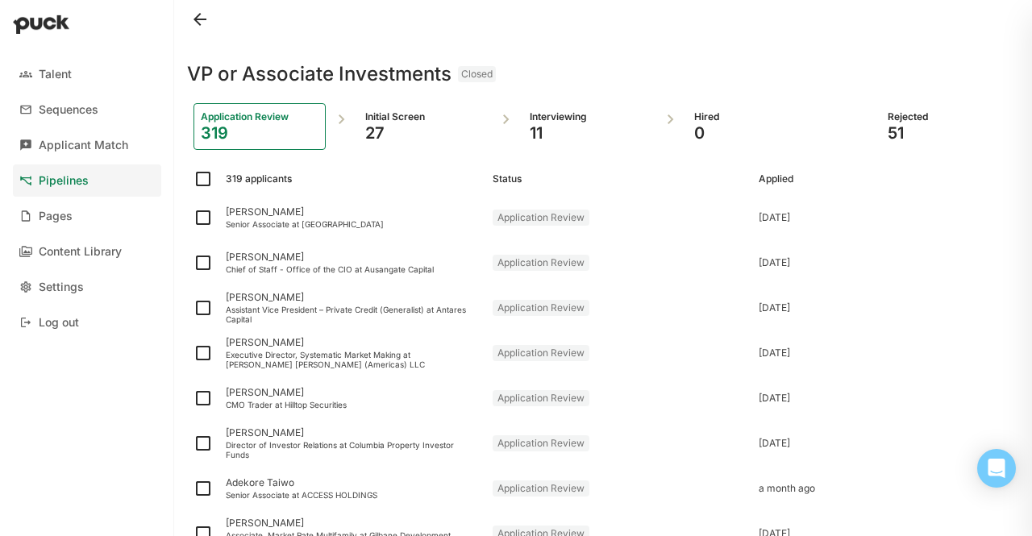
click at [210, 23] on button at bounding box center [200, 19] width 26 height 26
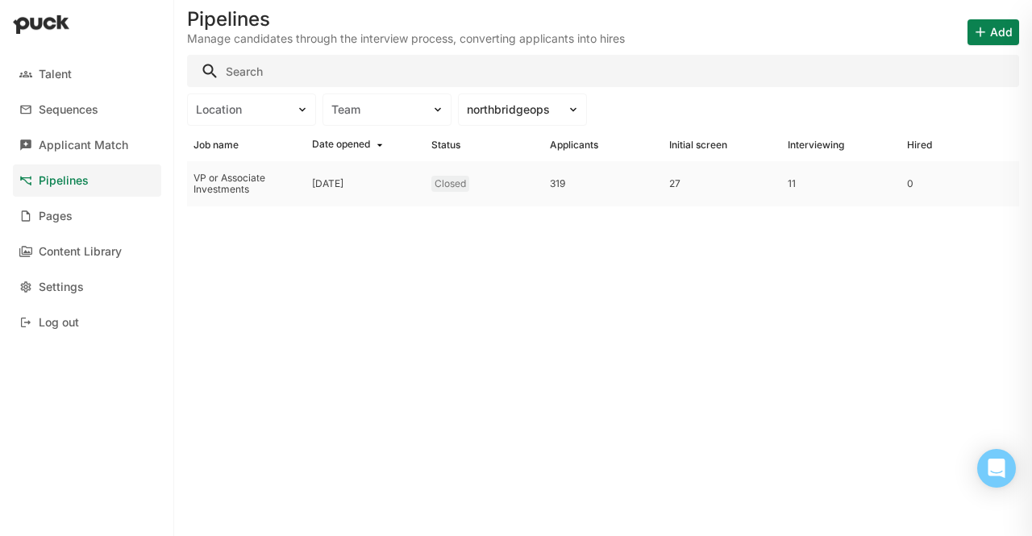
click at [299, 173] on div "VP or Associate Investments" at bounding box center [247, 184] width 106 height 23
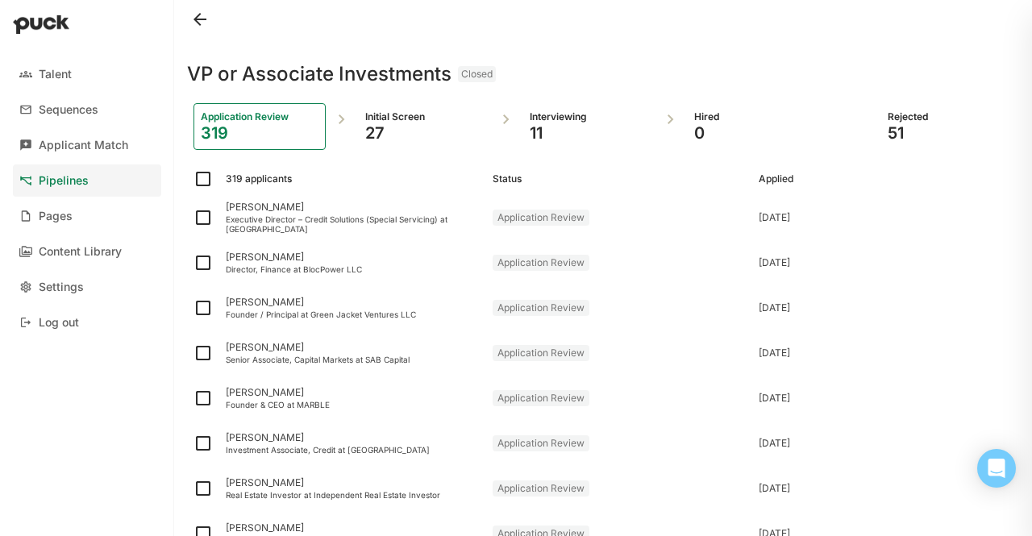
click at [360, 142] on div "Initial Screen 27" at bounding box center [424, 126] width 132 height 47
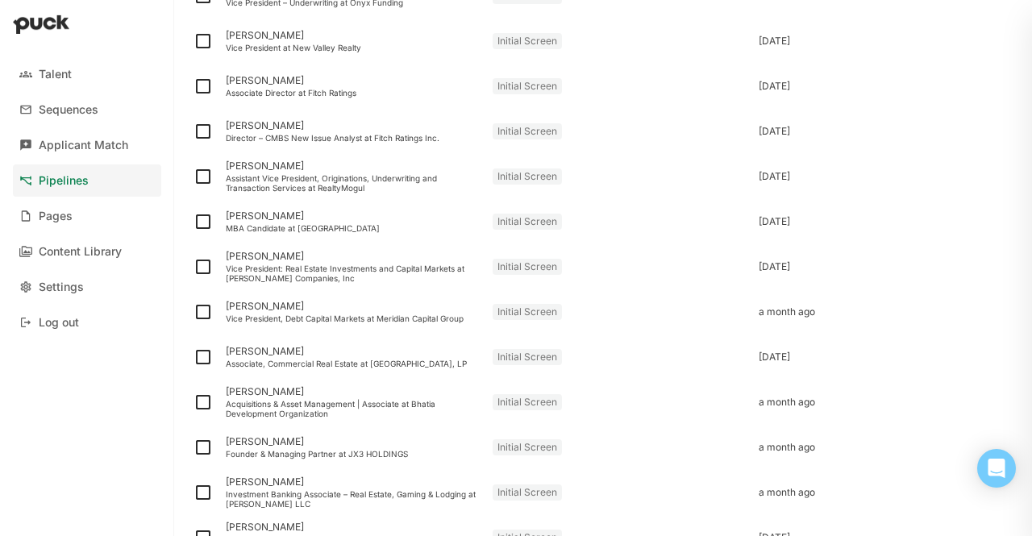
scroll to position [850, 0]
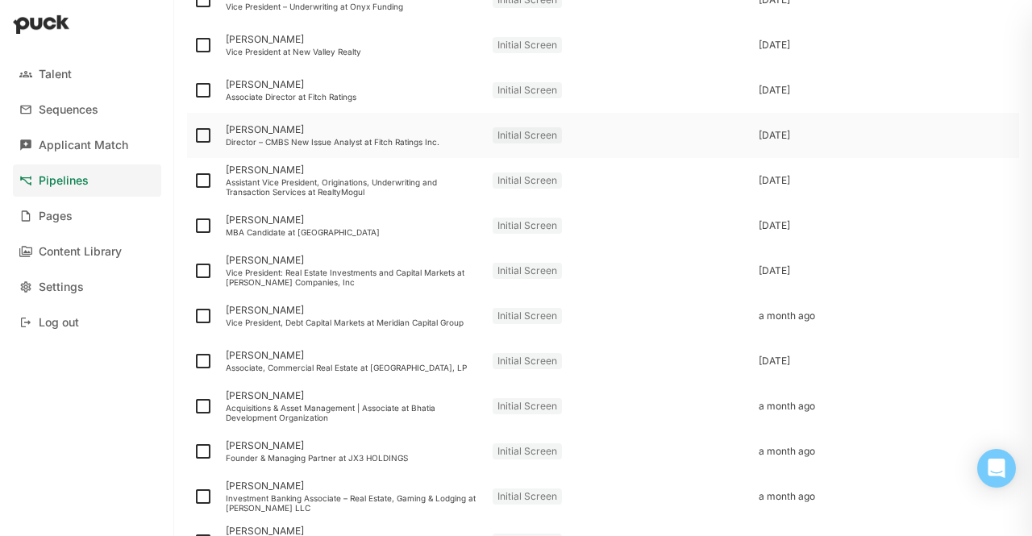
click at [279, 124] on div "[PERSON_NAME]" at bounding box center [353, 129] width 254 height 11
